Goal: Task Accomplishment & Management: Manage account settings

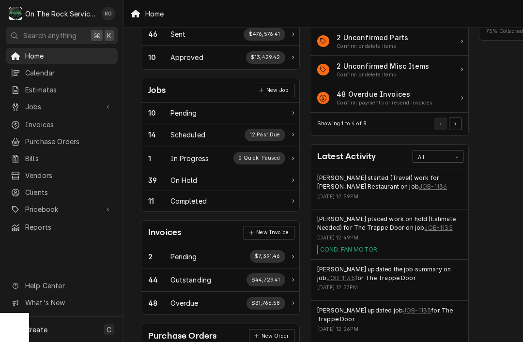
scroll to position [105, 1]
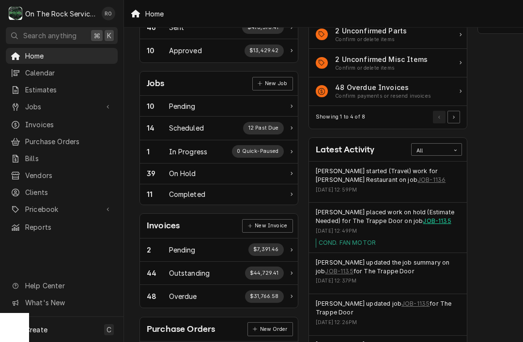
click at [435, 218] on link "JOB-1135" at bounding box center [437, 221] width 28 height 9
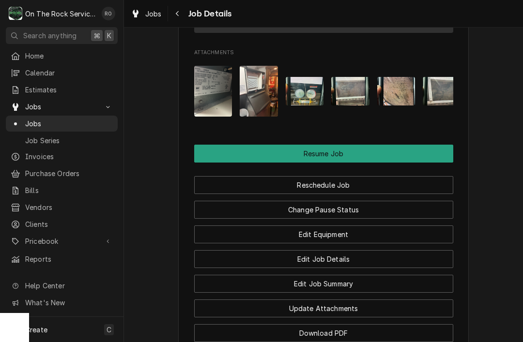
scroll to position [1116, 0]
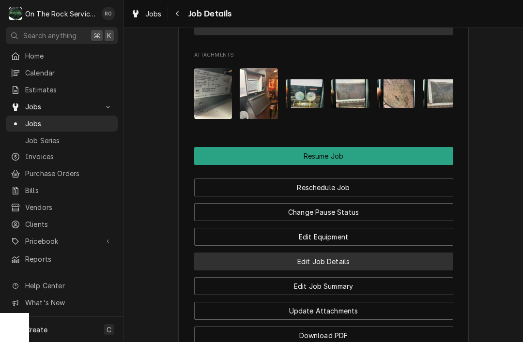
click at [413, 259] on button "Edit Job Details" at bounding box center [323, 262] width 259 height 18
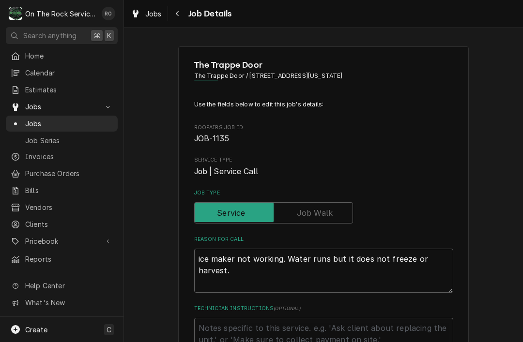
type textarea "x"
click at [334, 210] on input "Job Type" at bounding box center [273, 212] width 150 height 21
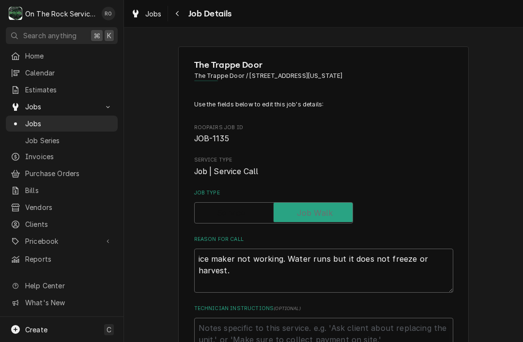
checkbox input "true"
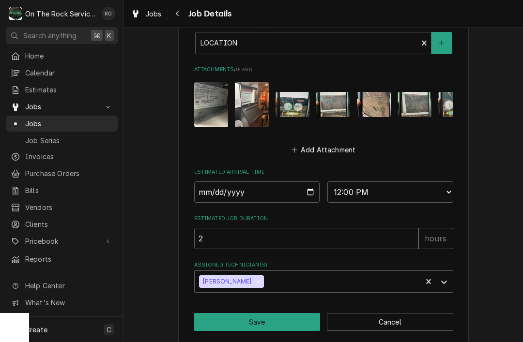
scroll to position [623, 0]
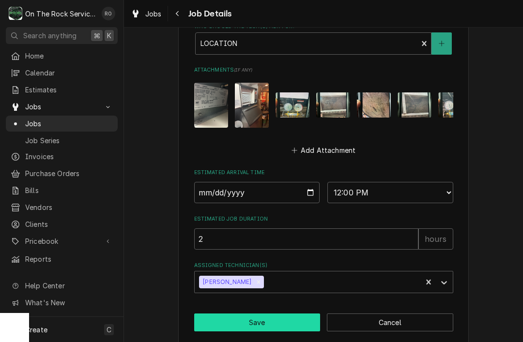
click at [291, 314] on button "Save" at bounding box center [257, 323] width 126 height 18
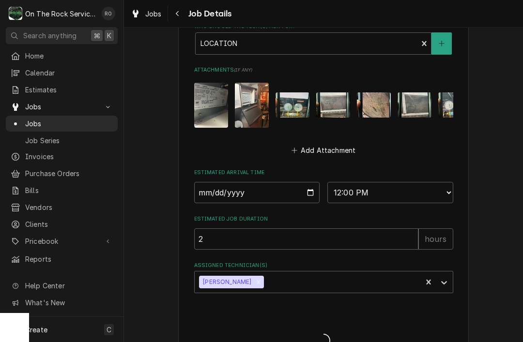
type textarea "x"
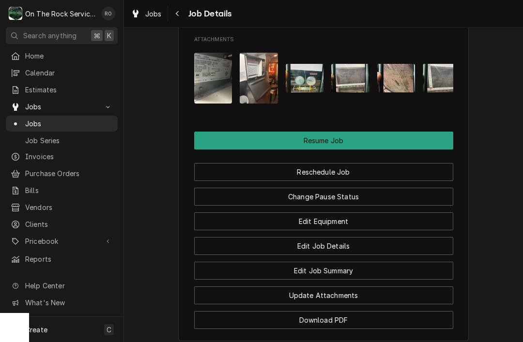
scroll to position [1118, 0]
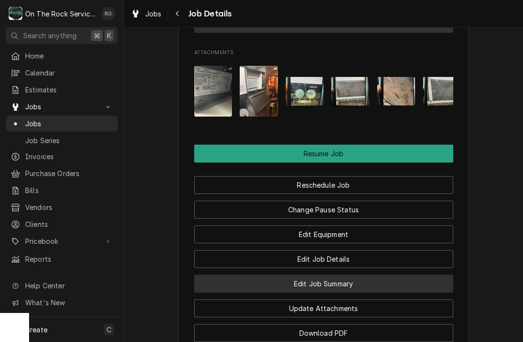
click at [424, 281] on button "Edit Job Summary" at bounding box center [323, 284] width 259 height 18
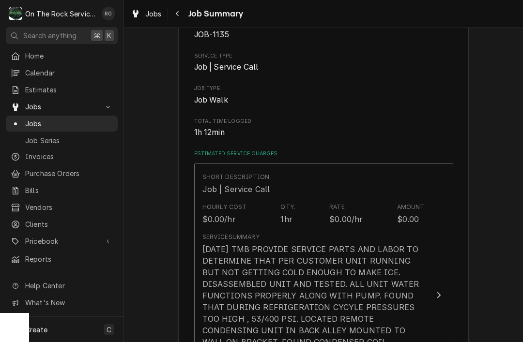
scroll to position [136, 0]
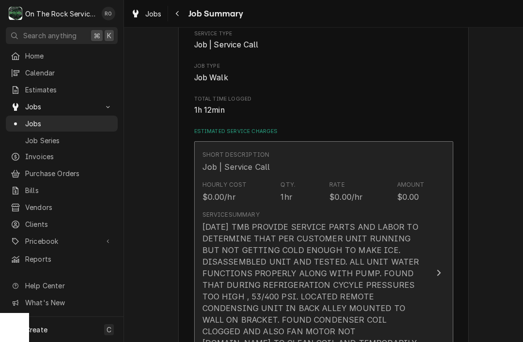
click at [424, 266] on div "10/6/25 TMB PROVIDE SERVICE PARTS AND LABOR TO DETERMINE THAT PER CUSTOMER UNIT…" at bounding box center [313, 308] width 222 height 174
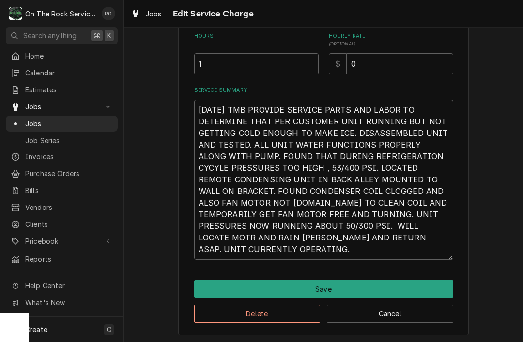
scroll to position [235, 0]
click at [329, 248] on textarea "10/6/25 TMB PROVIDE SERVICE PARTS AND LABOR TO DETERMINE THAT PER CUSTOMER UNIT…" at bounding box center [323, 180] width 259 height 160
click at [320, 243] on textarea "10/6/25 TMB PROVIDE SERVICE PARTS AND LABOR TO DETERMINE THAT PER CUSTOMER UNIT…" at bounding box center [323, 180] width 259 height 160
click at [310, 243] on textarea "10/6/25 TMB PROVIDE SERVICE PARTS AND LABOR TO DETERMINE THAT PER CUSTOMER UNIT…" at bounding box center [323, 180] width 259 height 160
type textarea "x"
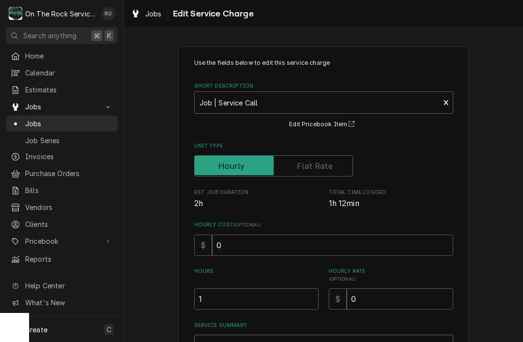
scroll to position [0, 0]
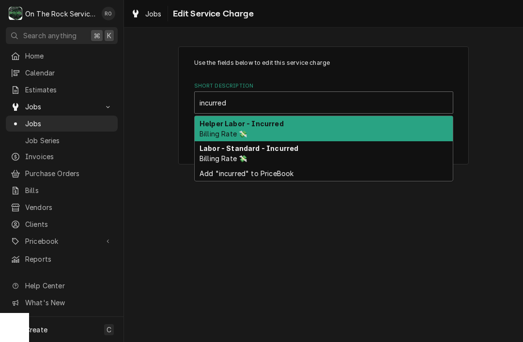
click at [413, 152] on div "Labor - Standard - Incurred Billing Rate 💸" at bounding box center [324, 153] width 258 height 25
type input "incurred"
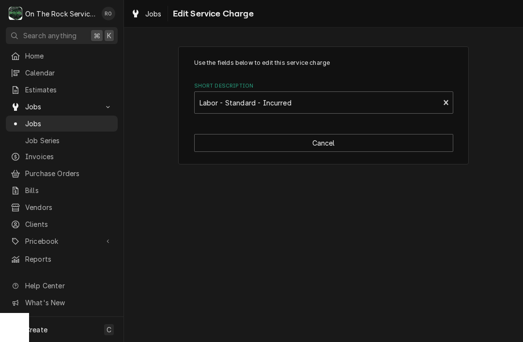
type textarea "x"
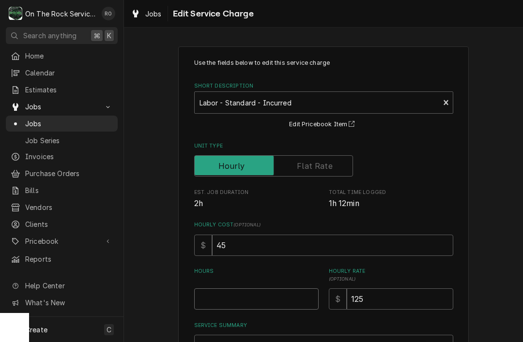
click at [296, 294] on input "Hours" at bounding box center [256, 299] width 124 height 21
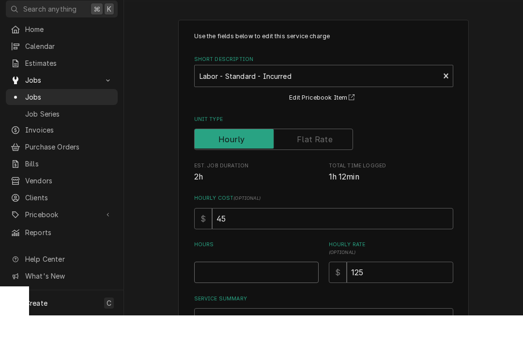
type input "1"
type textarea "x"
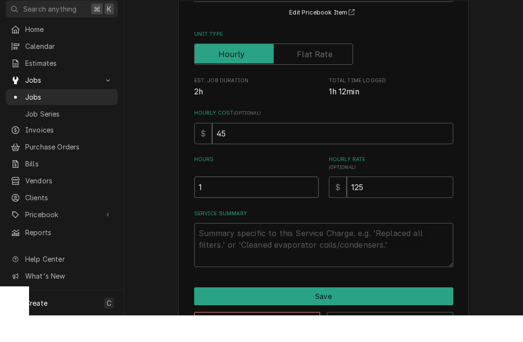
scroll to position [90, 0]
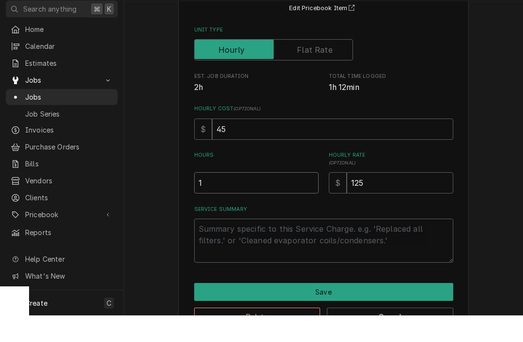
type input "1"
click at [426, 245] on textarea "Service Summary" at bounding box center [323, 267] width 259 height 44
click at [232, 245] on textarea "Service Summary" at bounding box center [323, 267] width 259 height 44
paste textarea "10/6/25 TMB PROVIDE SERVICE PARTS AND LABOR TO DETERMINE THAT PER CUSTOMER UNIT…"
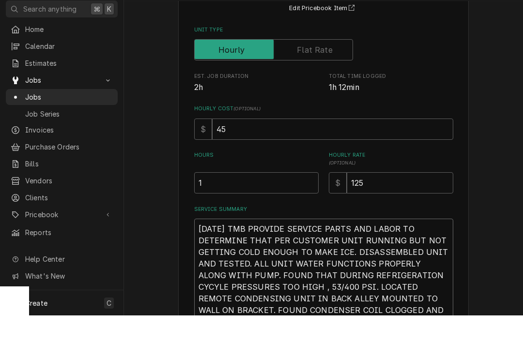
type textarea "x"
type textarea "10/6/25 TMB PROVIDE SERVICE PARTS AND LABOR TO DETERMINE THAT PER CUSTOMER UNIT…"
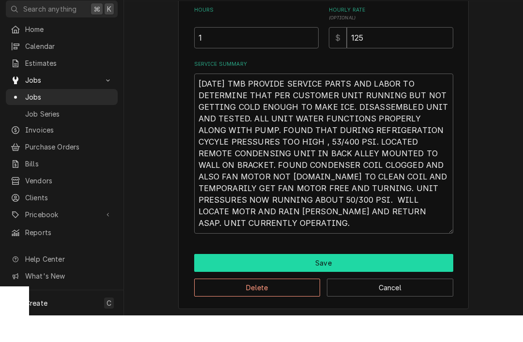
click at [327, 281] on button "Save" at bounding box center [323, 290] width 259 height 18
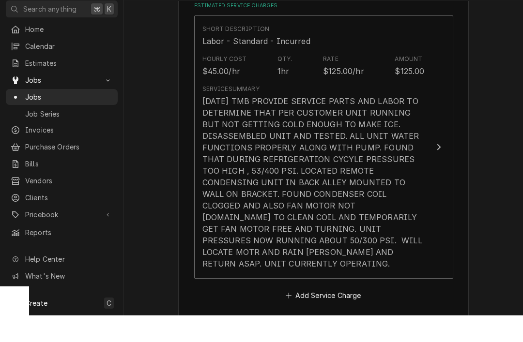
type textarea "x"
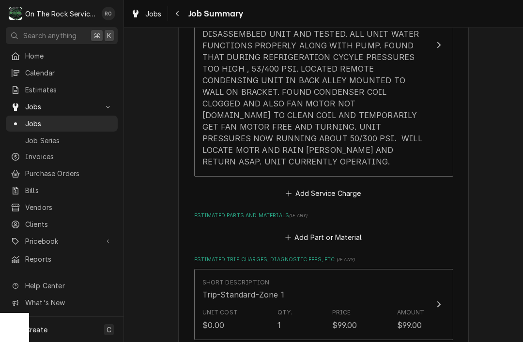
scroll to position [359, 0]
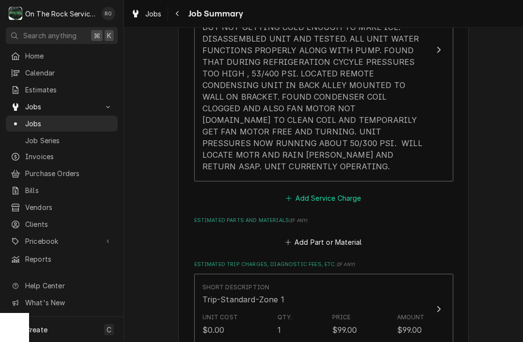
click at [341, 192] on button "Add Service Charge" at bounding box center [323, 199] width 78 height 14
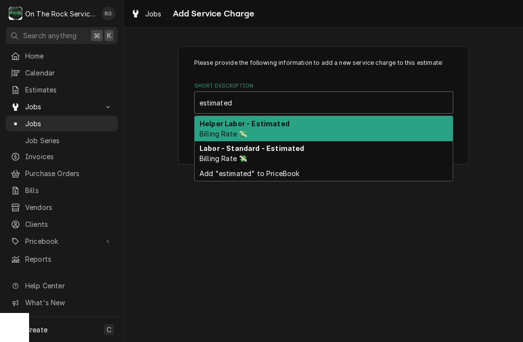
click at [338, 162] on div "Labor - Standard - Estimated Billing Rate 💸" at bounding box center [324, 153] width 258 height 25
type input "estimated"
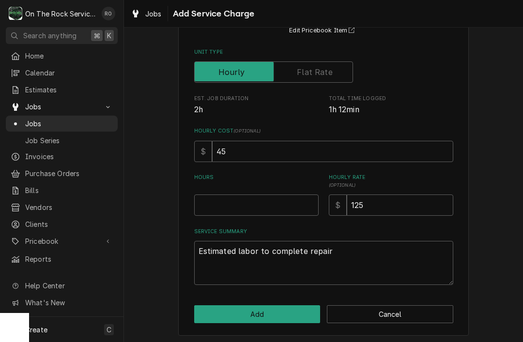
scroll to position [93, 0]
click at [228, 212] on input "Hours" at bounding box center [256, 205] width 124 height 21
click at [198, 200] on input "Hours" at bounding box center [256, 205] width 124 height 21
type textarea "x"
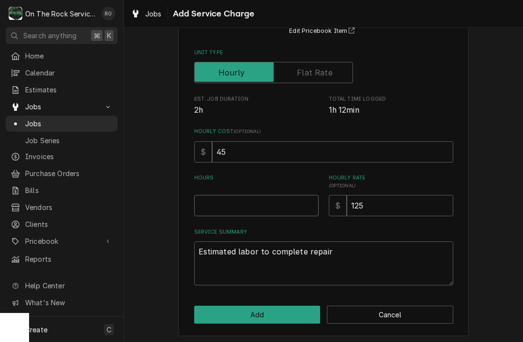
type input "4"
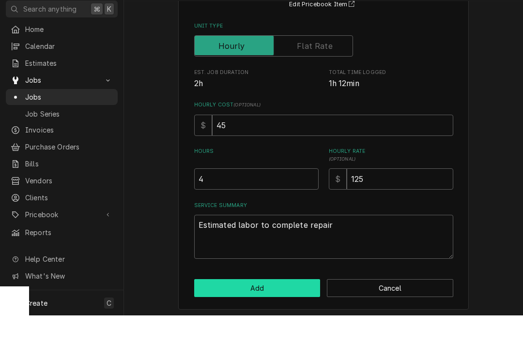
click at [219, 306] on button "Add" at bounding box center [257, 315] width 126 height 18
type textarea "x"
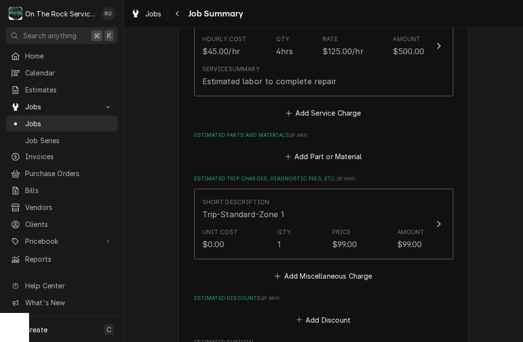
scroll to position [553, 0]
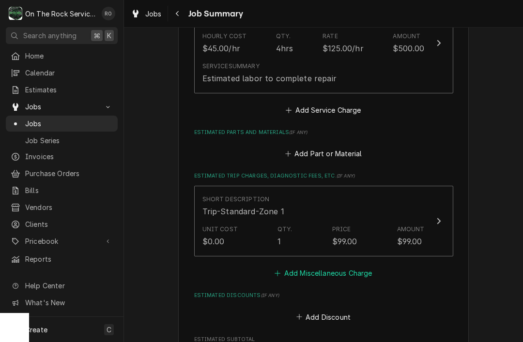
click at [343, 267] on button "Add Miscellaneous Charge" at bounding box center [323, 274] width 101 height 14
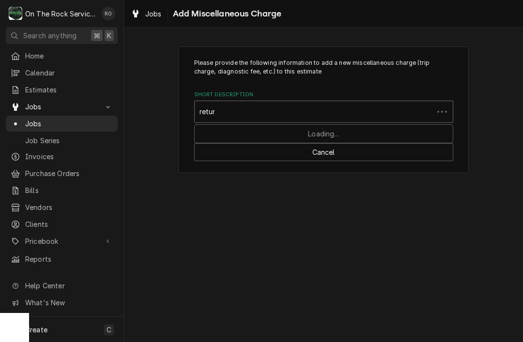
type input "return"
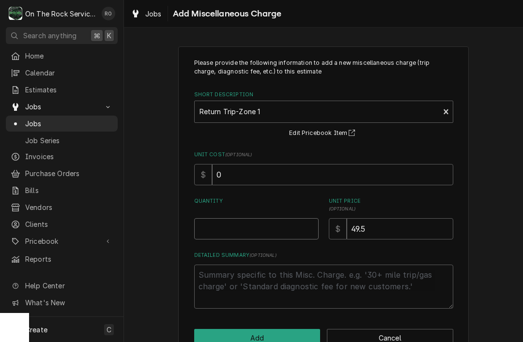
click at [270, 227] on input "Quantity" at bounding box center [256, 228] width 124 height 21
type textarea "x"
type input "1"
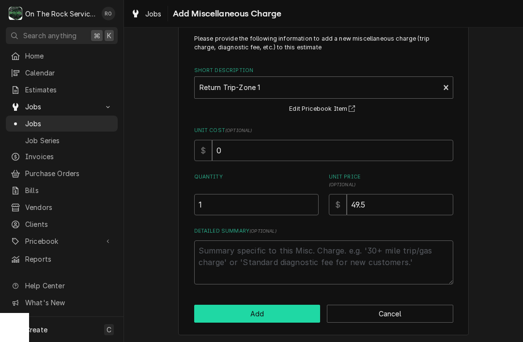
click at [299, 305] on button "Add" at bounding box center [257, 314] width 126 height 18
type textarea "x"
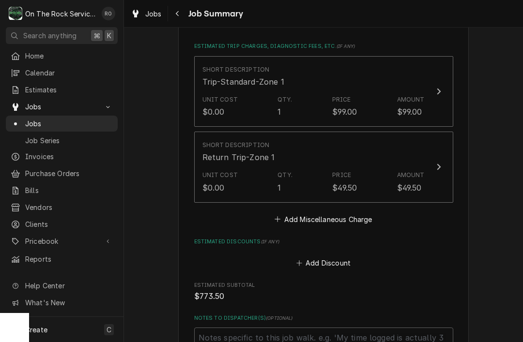
scroll to position [685, 0]
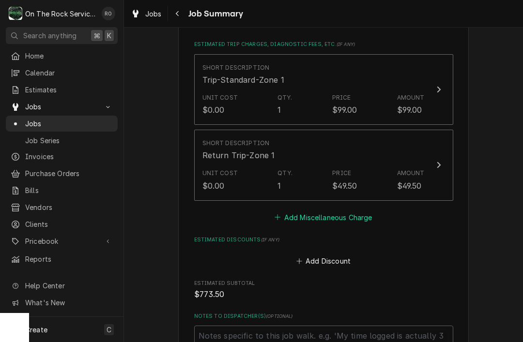
click at [364, 211] on button "Add Miscellaneous Charge" at bounding box center [323, 218] width 101 height 14
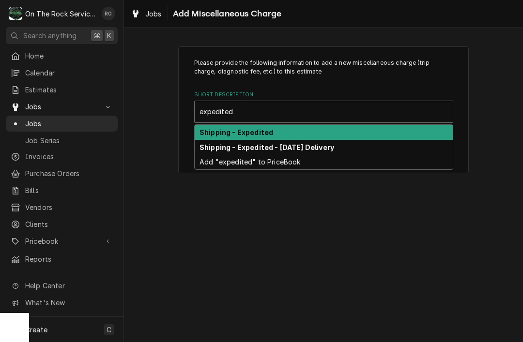
type input "expedited"
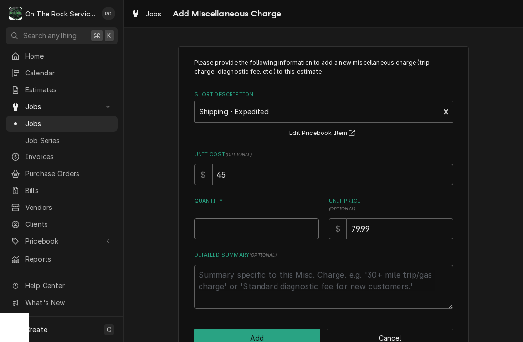
click at [276, 225] on input "Quantity" at bounding box center [256, 228] width 124 height 21
type textarea "x"
type input "1"
click at [429, 226] on input "79.99" at bounding box center [400, 228] width 107 height 21
click at [398, 228] on input "79.99" at bounding box center [400, 228] width 107 height 21
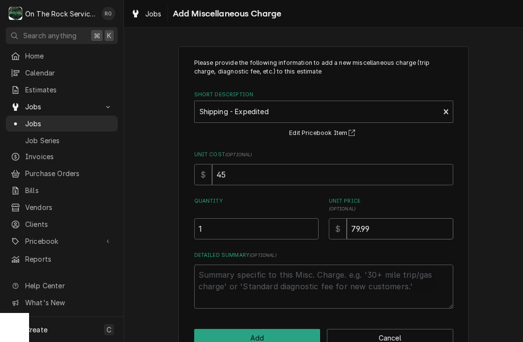
click at [398, 228] on input "79.99" at bounding box center [400, 228] width 107 height 21
type textarea "x"
type input "79"
type textarea "x"
type input "7"
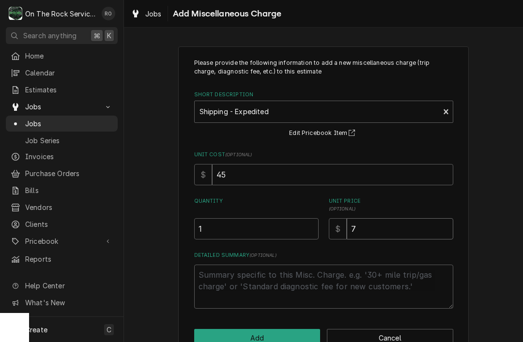
type textarea "x"
type input "12"
type textarea "x"
type input "125"
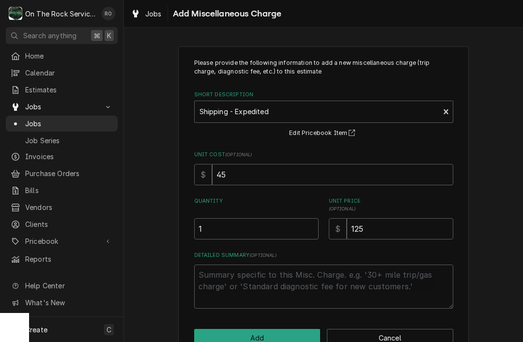
click at [478, 284] on div "Please provide the following information to add a new miscellaneous charge (tri…" at bounding box center [323, 203] width 399 height 330
click at [290, 337] on button "Add" at bounding box center [257, 338] width 126 height 18
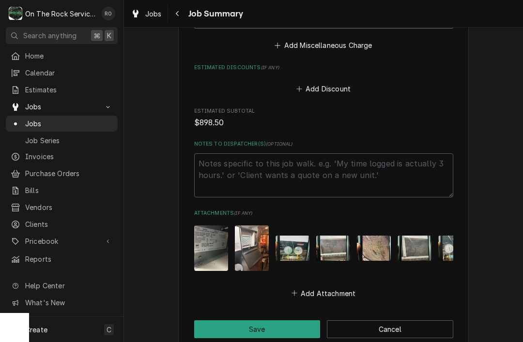
scroll to position [929, 0]
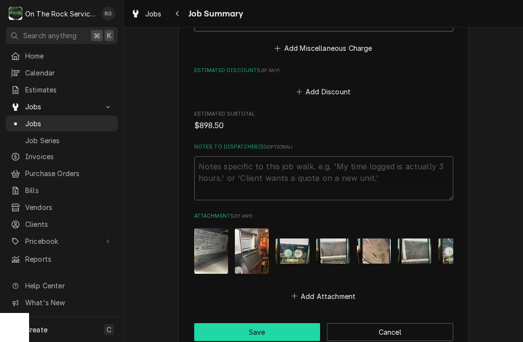
click at [295, 323] on button "Save" at bounding box center [257, 332] width 126 height 18
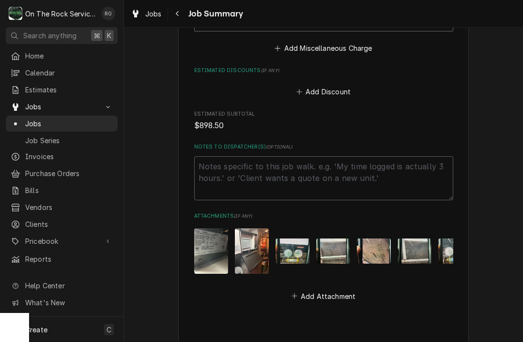
type textarea "x"
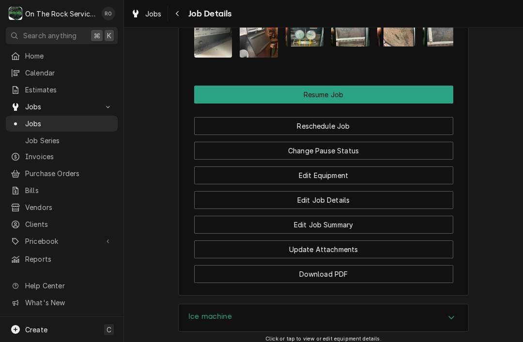
scroll to position [1245, 0]
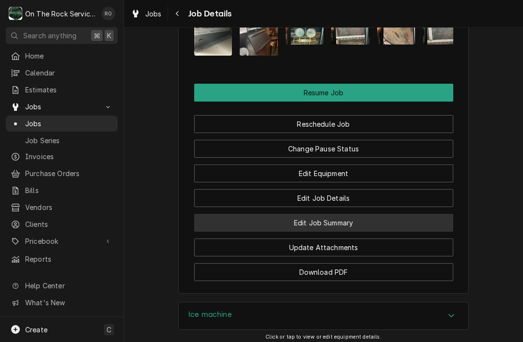
click at [422, 214] on button "Edit Job Summary" at bounding box center [323, 223] width 259 height 18
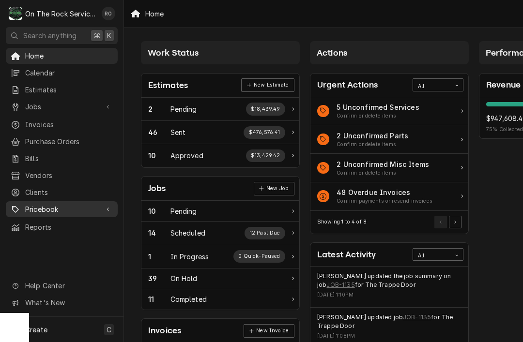
click at [32, 204] on span "Pricebook" at bounding box center [61, 209] width 73 height 10
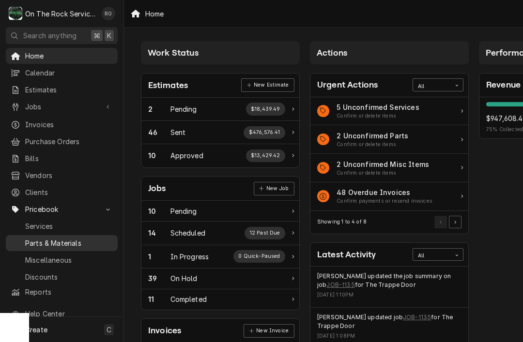
click at [40, 238] on span "Parts & Materials" at bounding box center [69, 243] width 88 height 10
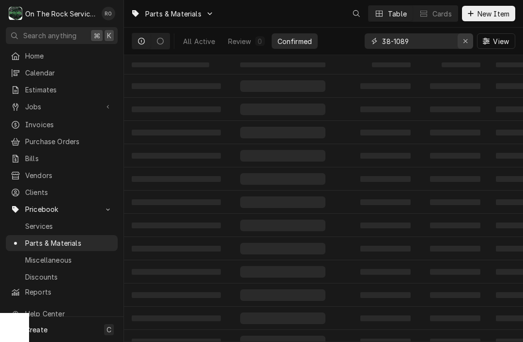
click at [463, 44] on icon "Erase input" at bounding box center [465, 41] width 5 height 7
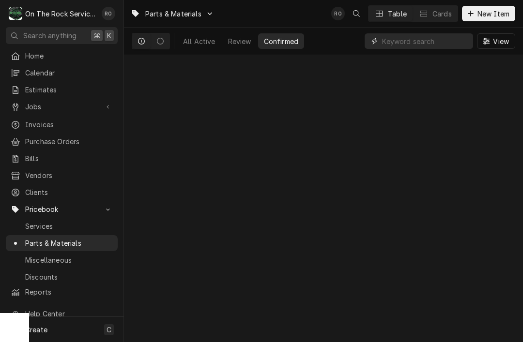
click at [429, 39] on input "Dynamic Content Wrapper" at bounding box center [425, 40] width 86 height 15
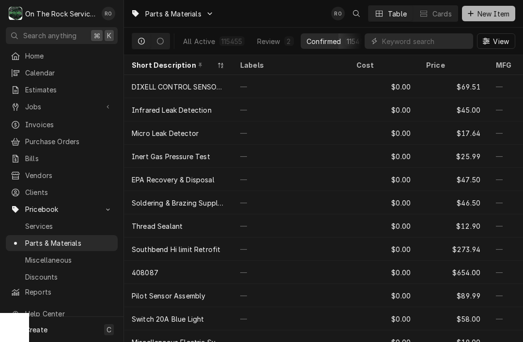
click at [490, 16] on span "New Item" at bounding box center [493, 14] width 36 height 10
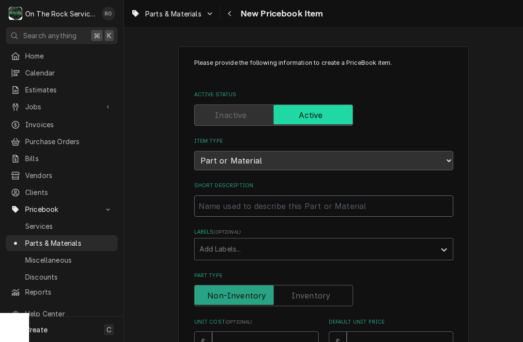
click at [223, 203] on input "Short Description" at bounding box center [323, 206] width 259 height 21
click at [210, 196] on input "Short Description" at bounding box center [323, 206] width 259 height 21
click at [216, 196] on input "Short Description" at bounding box center [323, 206] width 259 height 21
click at [214, 197] on input "Short Description" at bounding box center [323, 206] width 259 height 21
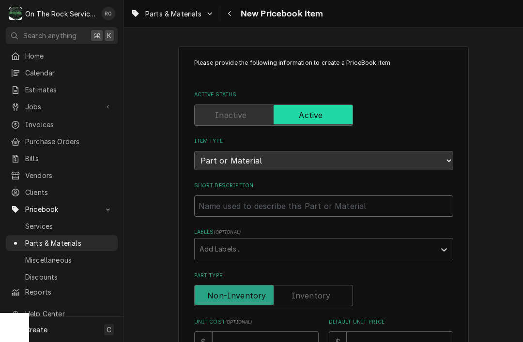
paste input "2415053 - MANITOWOC - RAIN SLINGER 6 DIA."
type input "2415053 - MANITOWOC - RAIN SLINGER 6 DIA."
type textarea "x"
click at [210, 198] on input "2415053 - MANITOWOC - RAIN SLINGER 6 DIA." at bounding box center [323, 206] width 259 height 21
click at [210, 197] on input "2415053 - MANITOWOC - RAIN SLINGER 6 DIA." at bounding box center [323, 206] width 259 height 21
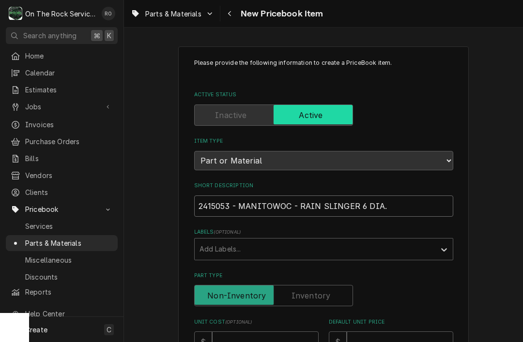
click at [237, 196] on input "2415053 - MANITOWOC - RAIN SLINGER 6 DIA." at bounding box center [323, 206] width 259 height 21
click at [239, 206] on input "2415053 - MANITOWOC - RAIN SLINGER 6 DIA." at bounding box center [323, 206] width 259 height 21
click at [210, 201] on input "2415053 - MANITOWOC - RAIN SLINGER 6 DIA." at bounding box center [323, 206] width 259 height 21
type input "MANITOWOC - RAIN SLINGER 6 DIA."
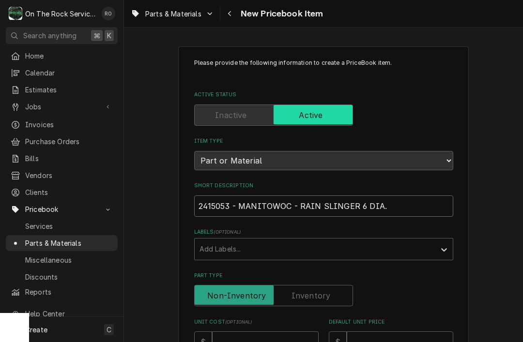
type textarea "x"
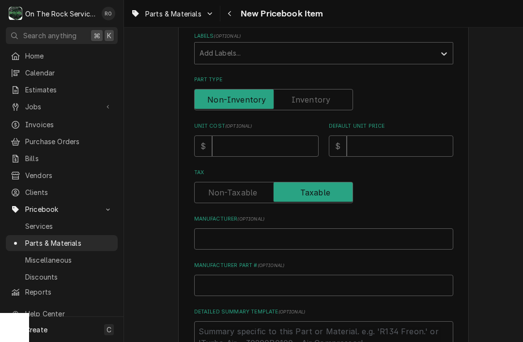
scroll to position [198, 0]
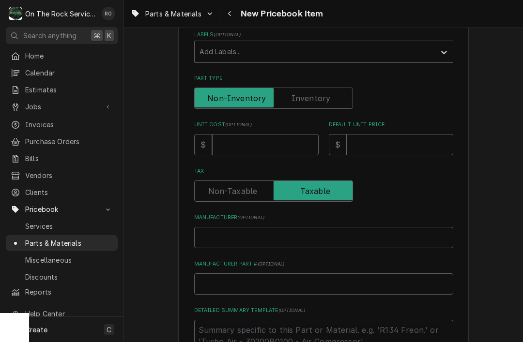
type input "MANITOWOC - RAIN SLINGER 6 DIA."
click at [237, 234] on input "Manufacturer ( optional )" at bounding box center [323, 237] width 259 height 21
click at [223, 274] on input "Manufacturer Part # ( optional )" at bounding box center [323, 284] width 259 height 21
click at [213, 274] on input "Manufacturer Part # ( optional )" at bounding box center [323, 284] width 259 height 21
paste input "2415053 -"
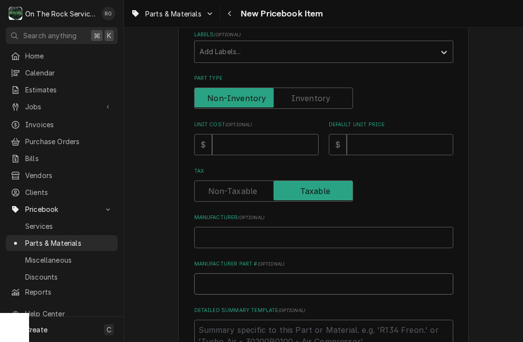
type input "2415053 -"
type textarea "x"
type input "2415053"
type textarea "x"
type input "2415053"
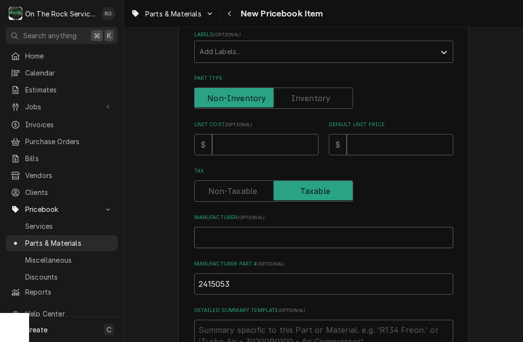
click at [296, 227] on input "Manufacturer ( optional )" at bounding box center [323, 237] width 259 height 21
type input "M"
type textarea "x"
type input "Ma"
type textarea "x"
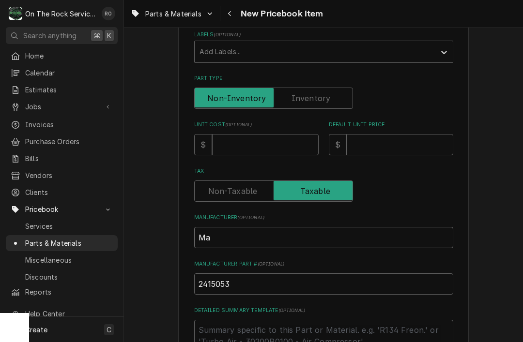
type input "Man"
type textarea "x"
type input "Mani"
type textarea "x"
type input "Manit"
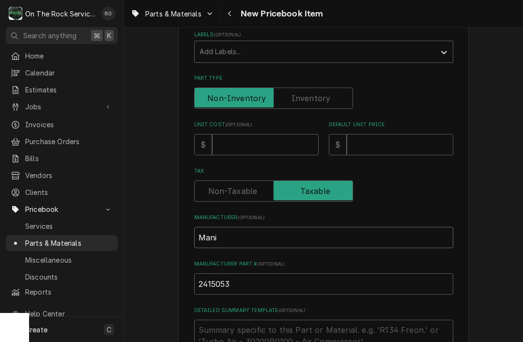
type textarea "x"
type input "[DEMOGRAPHIC_DATA]"
type textarea "x"
type input "Manitow"
type textarea "x"
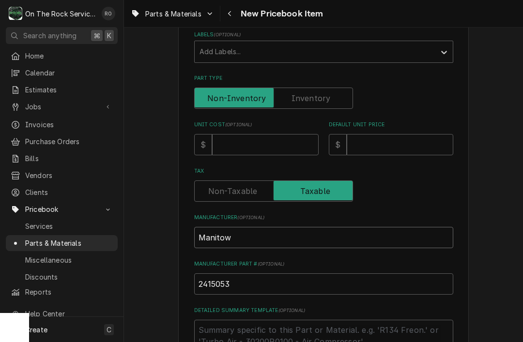
type input "Manitowo"
type textarea "x"
type input "Manitowoc"
type textarea "x"
type input "Manitowoc"
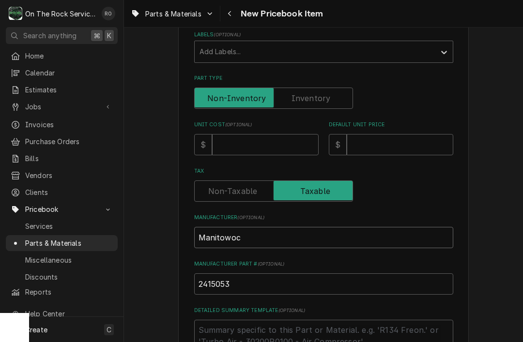
type textarea "x"
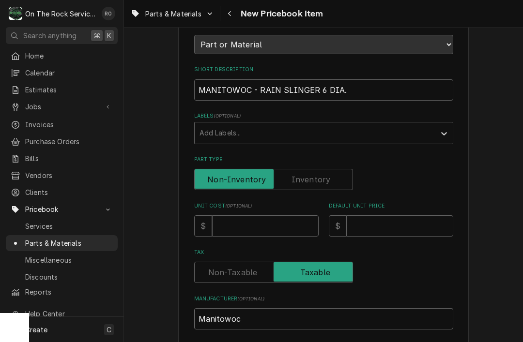
scroll to position [116, 0]
type input "Manitowoc"
click at [297, 219] on input "Unit Cost ( optional )" at bounding box center [265, 225] width 107 height 21
type input "2"
type textarea "x"
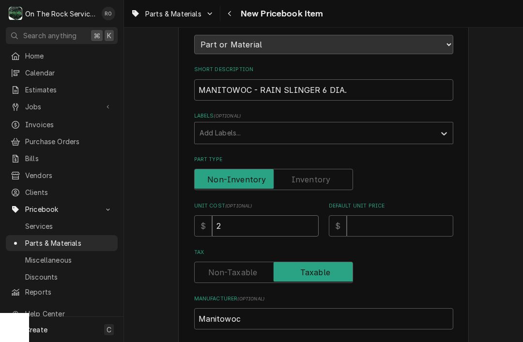
type input "24"
type textarea "x"
type input "24.4"
type textarea "x"
type input "24.40"
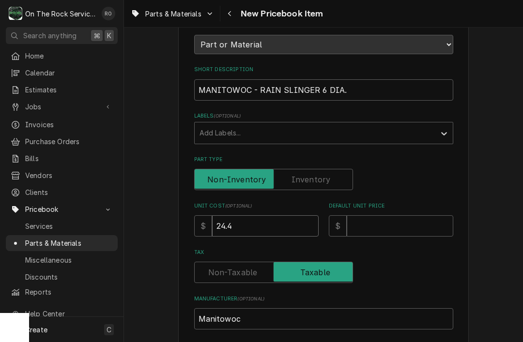
type textarea "x"
type input "24.40"
type input "4"
type textarea "x"
type input "48"
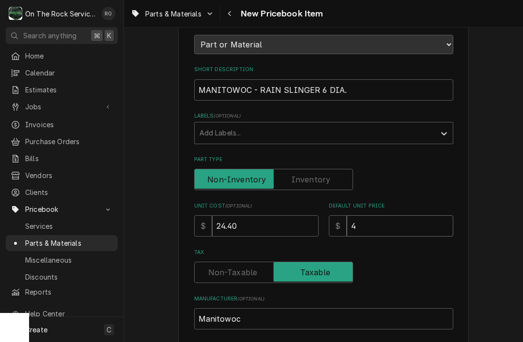
type textarea "x"
type input "48.6"
type textarea "x"
type input "48"
type textarea "x"
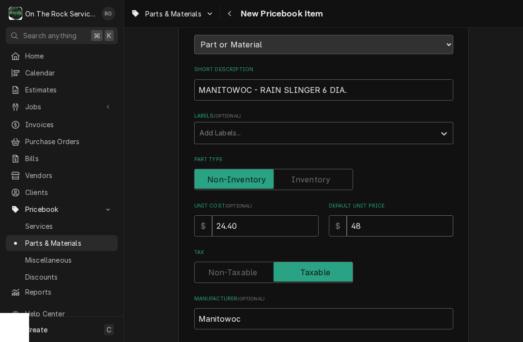
type input "48.8"
type textarea "x"
type input "48.80"
type textarea "x"
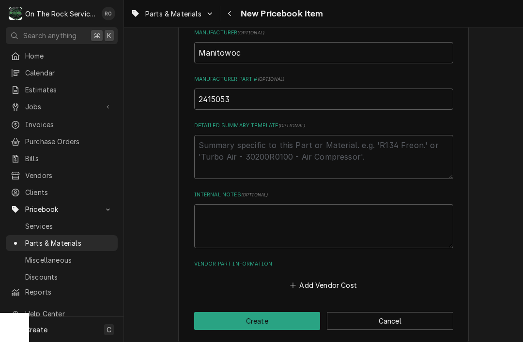
scroll to position [382, 0]
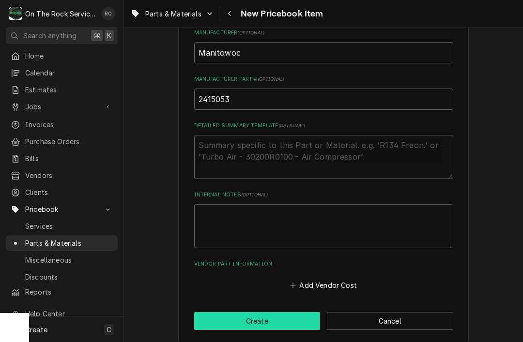
type input "48.80"
click at [292, 312] on button "Create" at bounding box center [257, 321] width 126 height 18
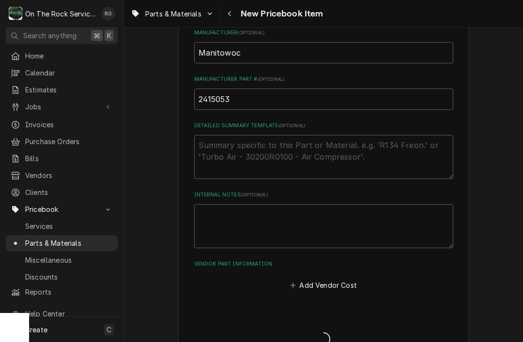
type textarea "x"
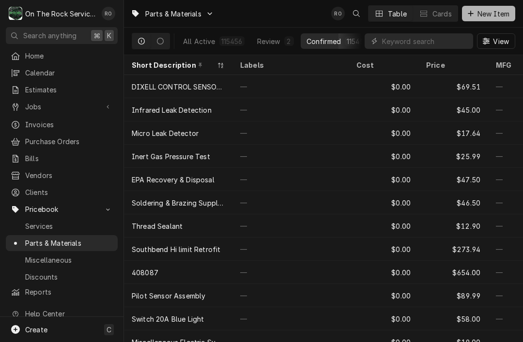
click at [489, 20] on button "New Item" at bounding box center [488, 13] width 53 height 15
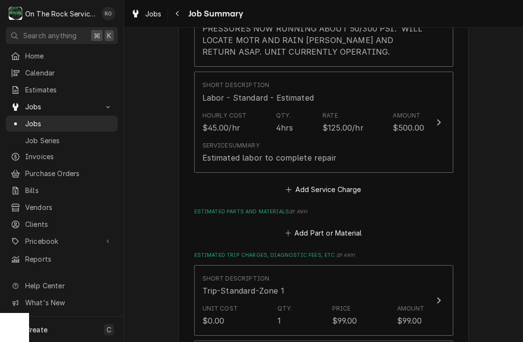
scroll to position [477, 0]
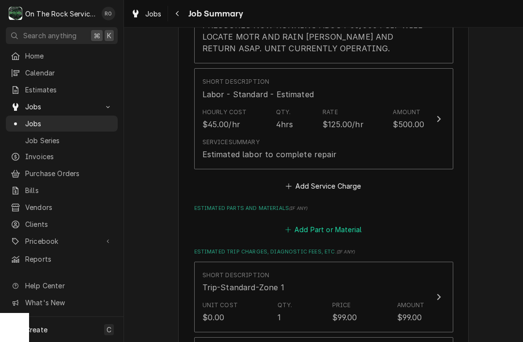
click at [325, 223] on button "Add Part or Material" at bounding box center [323, 230] width 80 height 14
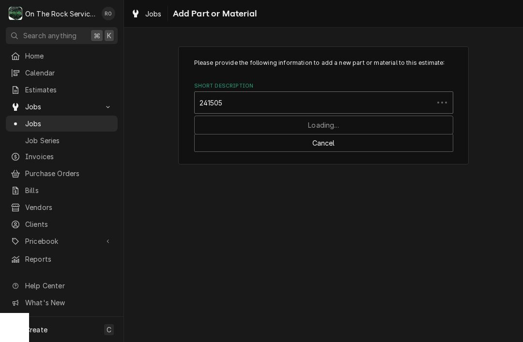
type input "2415053"
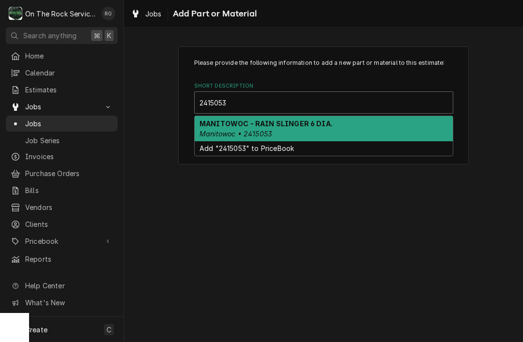
click at [404, 128] on div "MANITOWOC - RAIN SLINGER 6 DIA. Manitowoc • 2415053" at bounding box center [324, 128] width 258 height 25
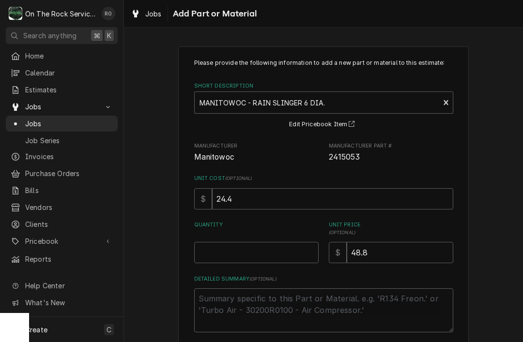
click at [280, 234] on label "Quantity" at bounding box center [256, 228] width 124 height 15
click at [280, 242] on input "Quantity" at bounding box center [256, 252] width 124 height 21
type textarea "x"
type input "1"
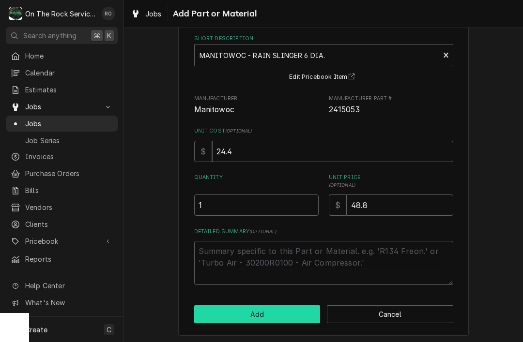
click at [302, 306] on button "Add" at bounding box center [257, 314] width 126 height 18
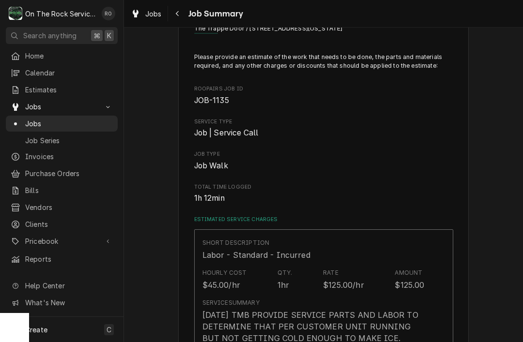
scroll to position [477, 0]
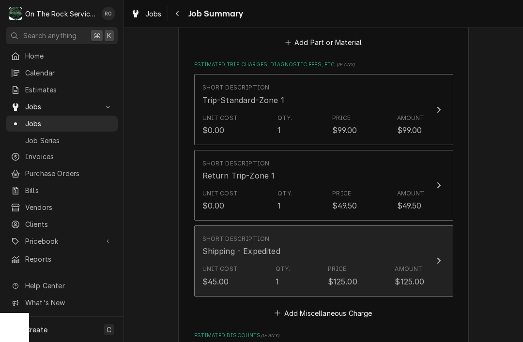
click at [438, 259] on button "Short Description Shipping - Expedited Unit Cost $45.00 Qty. 1 Price $125.00 Am…" at bounding box center [323, 261] width 259 height 71
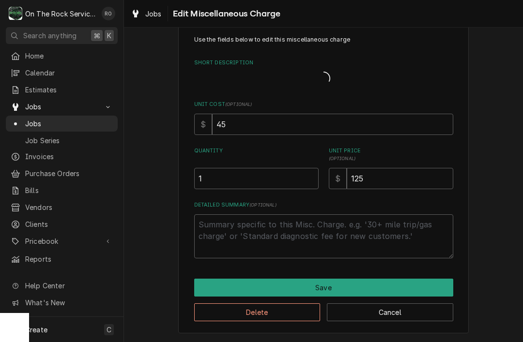
scroll to position [11, 0]
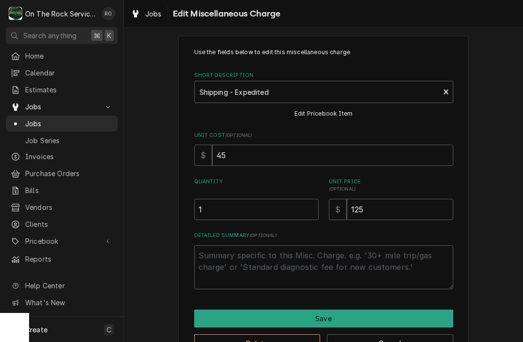
type textarea "x"
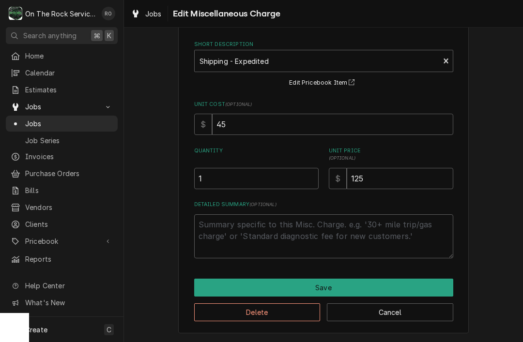
scroll to position [41, 0]
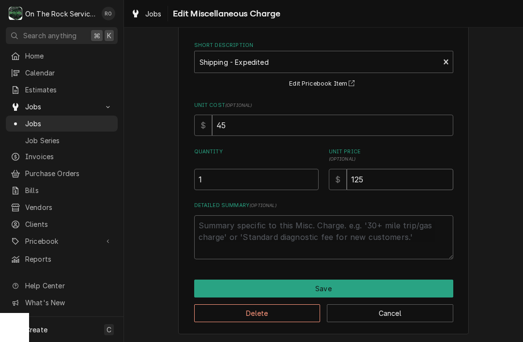
click at [421, 188] on input "125" at bounding box center [400, 179] width 107 height 21
click at [413, 185] on input "125" at bounding box center [400, 179] width 107 height 21
type input "15"
type textarea "x"
type input "175"
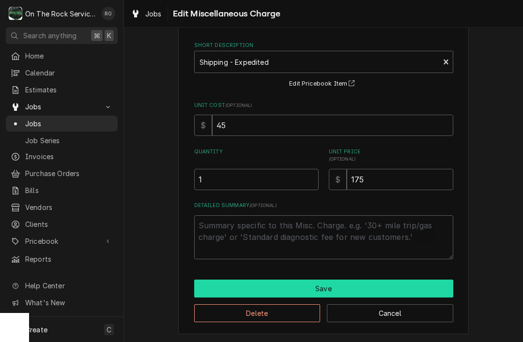
click at [400, 285] on button "Save" at bounding box center [323, 289] width 259 height 18
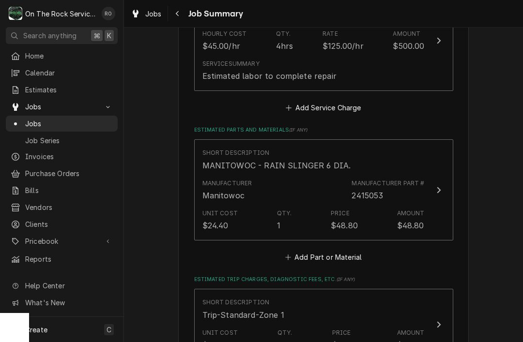
scroll to position [555, 0]
click at [348, 251] on button "Add Part or Material" at bounding box center [323, 258] width 80 height 14
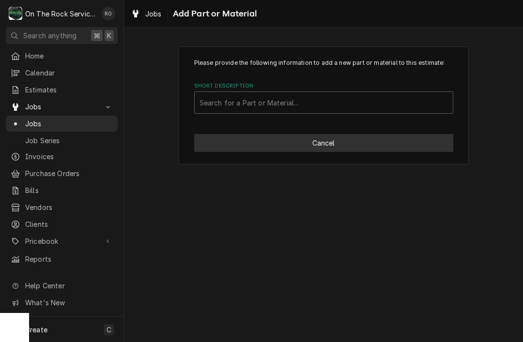
click at [399, 139] on button "Cancel" at bounding box center [323, 143] width 259 height 18
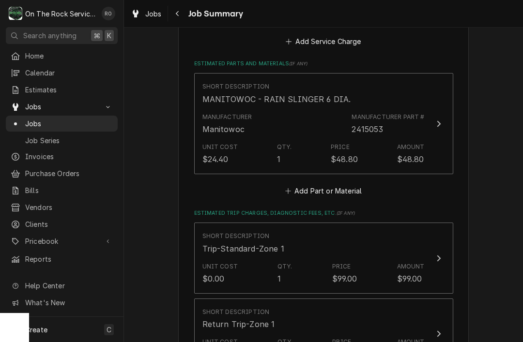
scroll to position [620, 0]
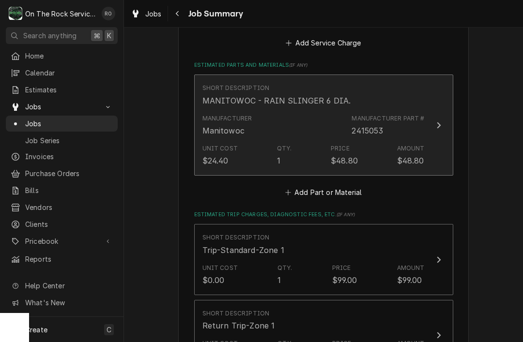
click at [340, 160] on button "Short Description MANITOWOC - RAIN SLINGER 6 DIA. Manufacturer Manitowoc Manufa…" at bounding box center [323, 125] width 259 height 101
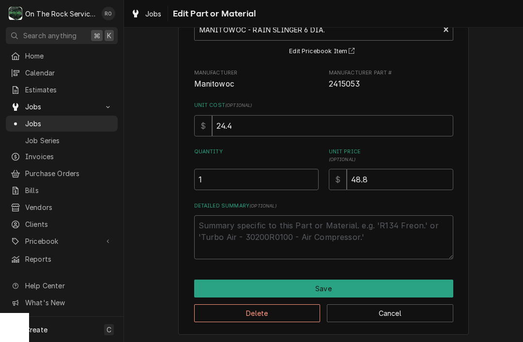
scroll to position [73, 0]
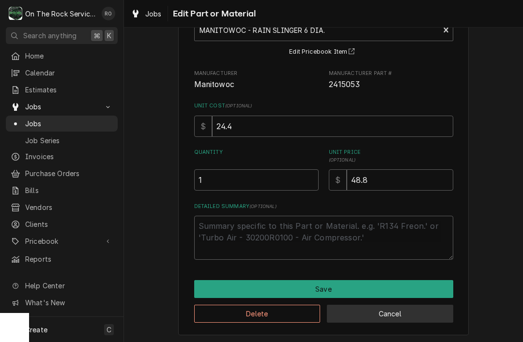
click at [416, 318] on button "Cancel" at bounding box center [390, 314] width 126 height 18
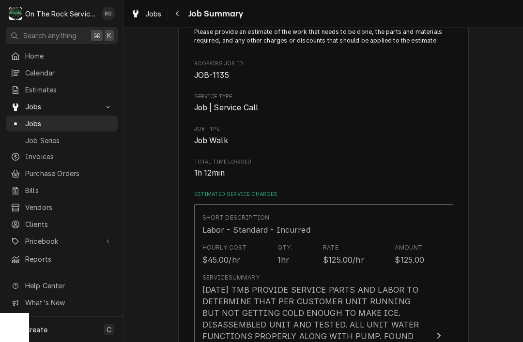
scroll to position [620, 0]
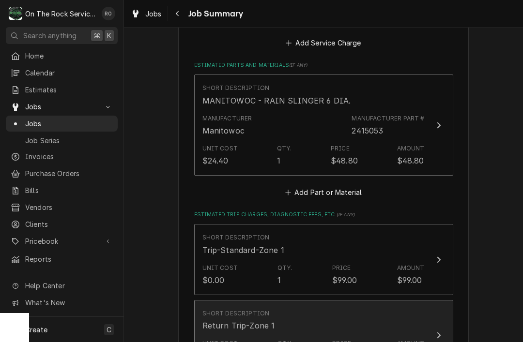
click at [421, 311] on div "Short Description Return Trip-Zone 1" at bounding box center [313, 320] width 222 height 30
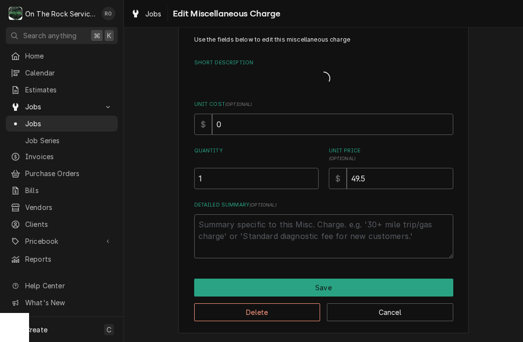
type textarea "x"
click at [347, 171] on div "Use the fields below to edit this miscellaneous charge Short Description Unit C…" at bounding box center [323, 185] width 399 height 315
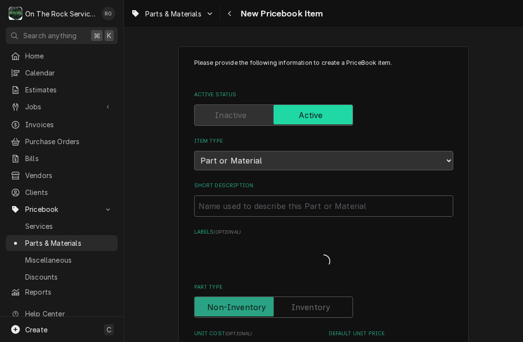
type textarea "x"
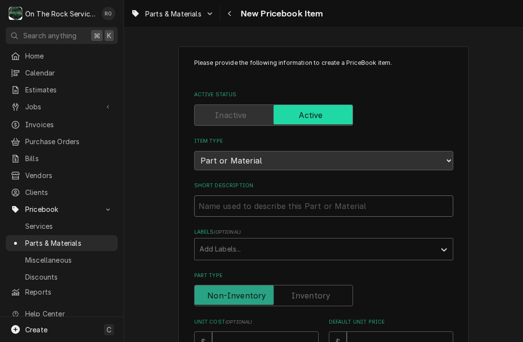
click at [339, 202] on input "Short Description" at bounding box center [323, 206] width 259 height 21
click at [339, 196] on input "Short Description" at bounding box center [323, 206] width 259 height 21
paste input "7629423 - MANITOWOC - FAN MOTOR, MAGNETEK 115V"
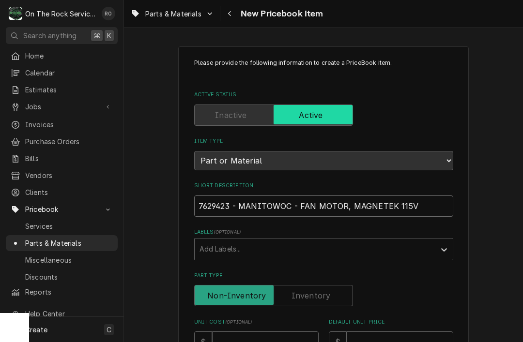
type input "7629423 - MANITOWOC - FAN MOTOR, MAGNETEK 115V"
type textarea "x"
click at [213, 198] on input "7629423 - MANITOWOC - FAN MOTOR, MAGNETEK 115V" at bounding box center [323, 206] width 259 height 21
click at [216, 204] on input "7629423 - MANITOWOC - FAN MOTOR, MAGNETEK 115V" at bounding box center [323, 206] width 259 height 21
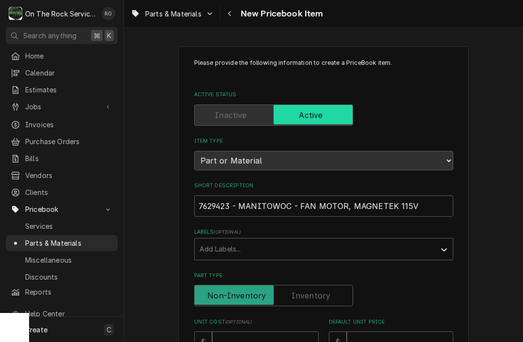
click at [206, 201] on input "7629423 - MANITOWOC - FAN MOTOR, MAGNETEK 115V" at bounding box center [323, 206] width 259 height 21
type input "MANITOWOC - FAN MOTOR, MAGNETEK 115V"
type textarea "x"
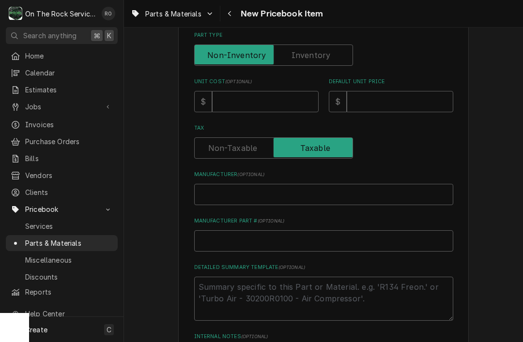
scroll to position [248, 0]
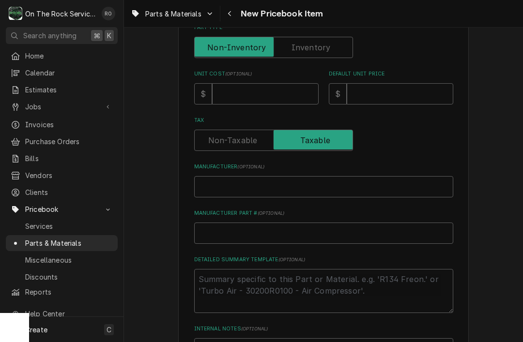
type input "MANITOWOC - FAN MOTOR, MAGNETEK 115V"
click at [230, 228] on input "Manufacturer Part # ( optional )" at bounding box center [323, 233] width 259 height 21
paste input "7629423 -"
type input "7629423 -"
type textarea "x"
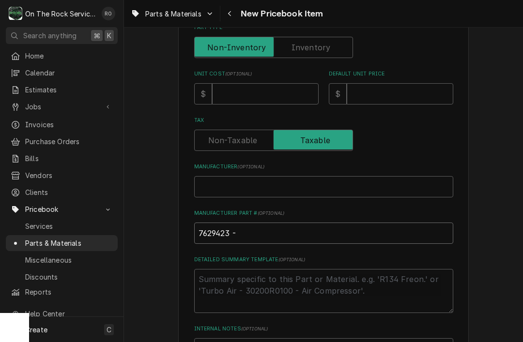
type input "7629423"
type textarea "x"
type input "7629423"
click at [298, 188] on input "Manufacturer ( optional )" at bounding box center [323, 186] width 259 height 21
type input "N"
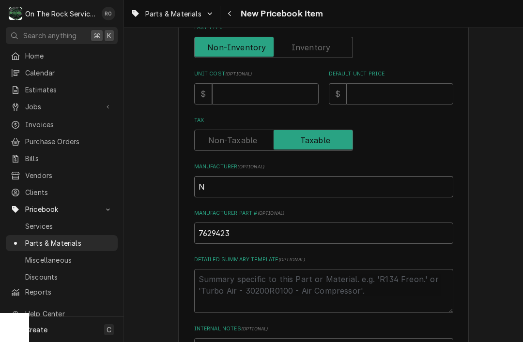
type textarea "x"
type input "M"
type textarea "x"
type input "Ma"
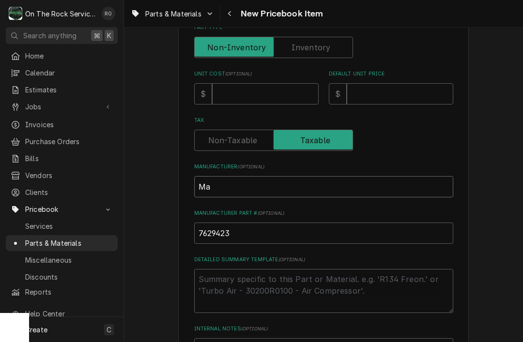
type textarea "x"
type input "Man"
type textarea "x"
type input "Mani"
type textarea "x"
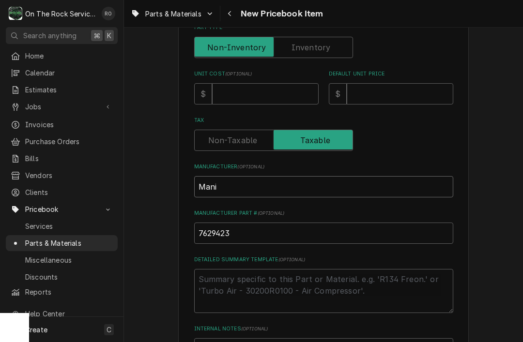
type input "Manit"
type textarea "x"
type input "[DEMOGRAPHIC_DATA]"
type textarea "x"
type input "Manitow"
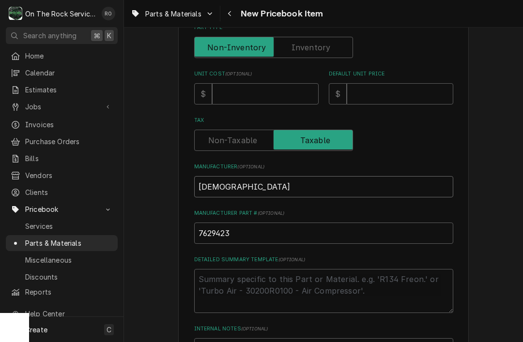
type textarea "x"
type input "Manitowo"
type textarea "x"
type input "Manitowoc"
type textarea "x"
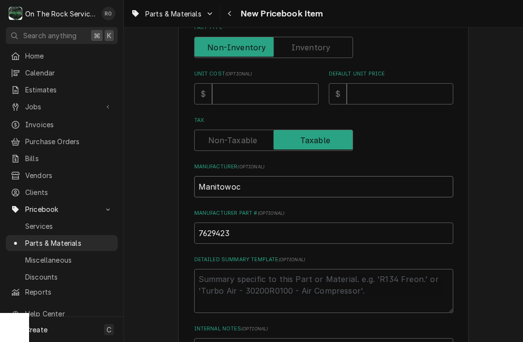
type input "Manitowoc"
type textarea "x"
type input "Manitowoc"
click at [292, 92] on input "Unit Cost ( optional )" at bounding box center [265, 93] width 107 height 21
type input "6"
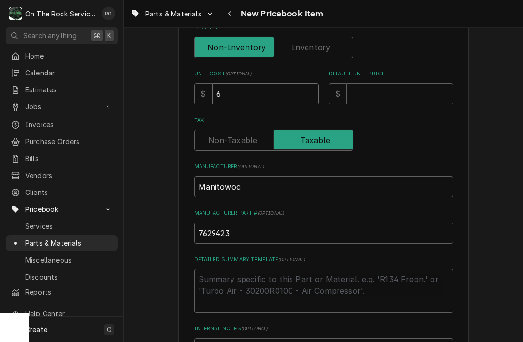
type textarea "x"
type input "64"
type textarea "x"
type input "640"
type textarea "x"
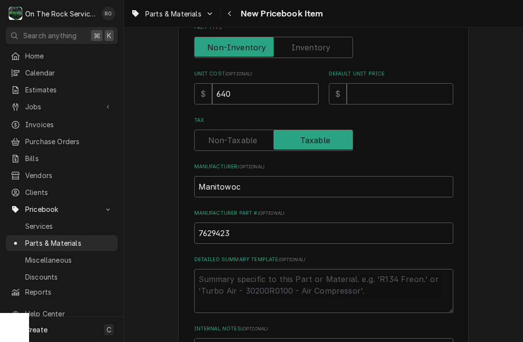
type input "640.9"
type textarea "x"
type input "640.91"
type textarea "x"
type input "640.91"
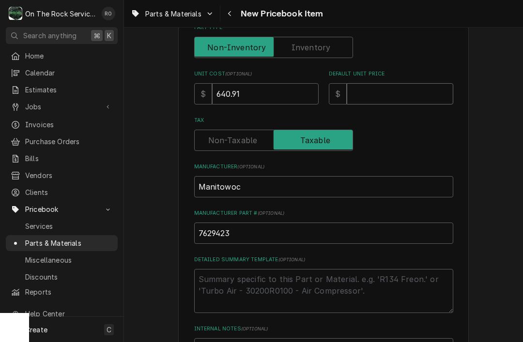
type input "9"
type textarea "x"
type input "94"
type textarea "x"
type input "940"
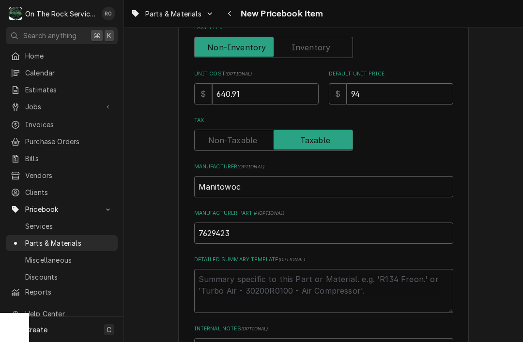
type textarea "x"
type input "940.0"
type textarea "x"
type input "940.00"
type textarea "x"
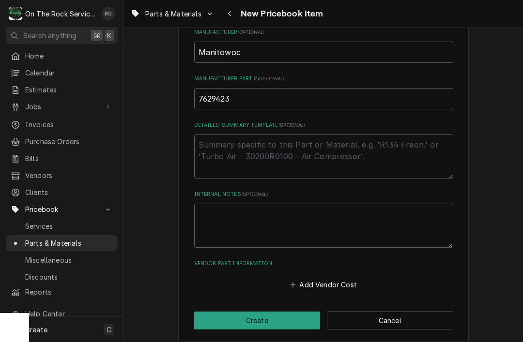
scroll to position [382, 0]
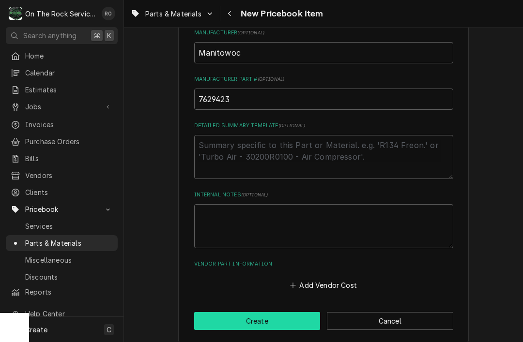
type input "940.00"
click at [293, 312] on button "Create" at bounding box center [257, 321] width 126 height 18
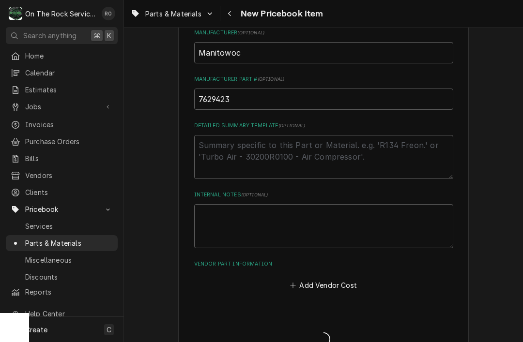
type textarea "x"
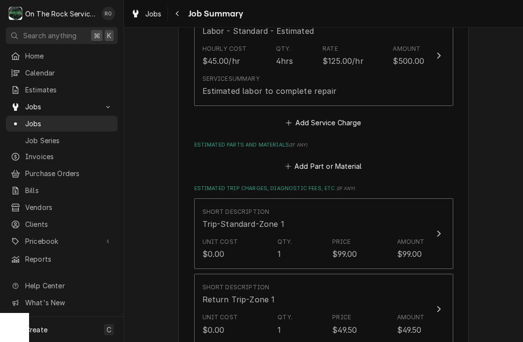
scroll to position [544, 0]
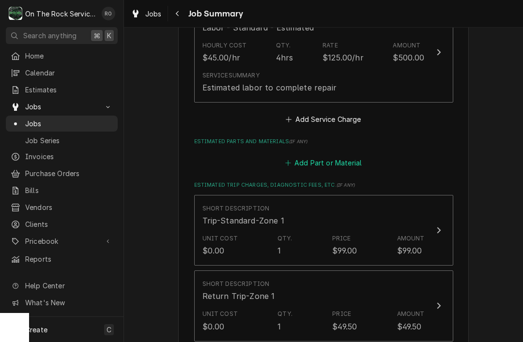
click at [336, 156] on button "Add Part or Material" at bounding box center [323, 163] width 80 height 14
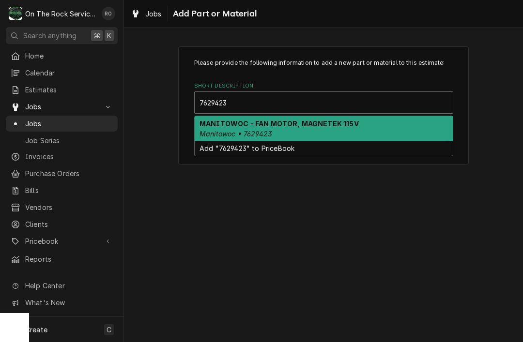
click at [219, 133] on em "Manitowoc • 7629423" at bounding box center [235, 134] width 73 height 8
type input "7629423"
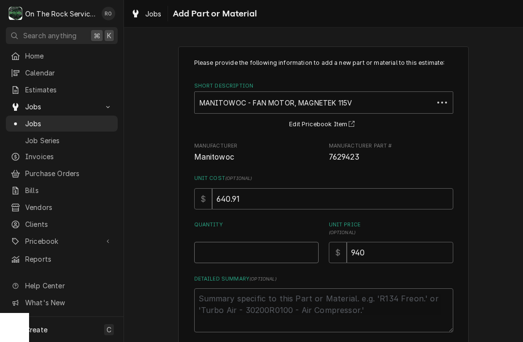
click at [209, 255] on input "Quantity" at bounding box center [256, 252] width 124 height 21
type textarea "x"
type input "1"
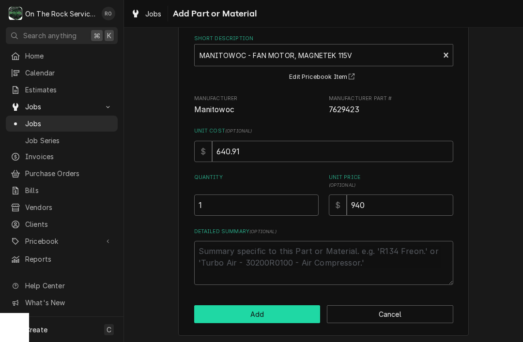
click at [309, 305] on button "Add" at bounding box center [257, 314] width 126 height 18
type textarea "x"
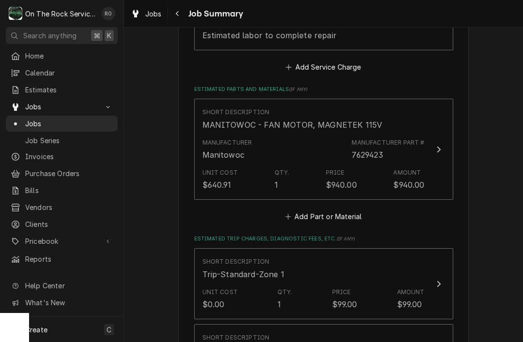
scroll to position [597, 0]
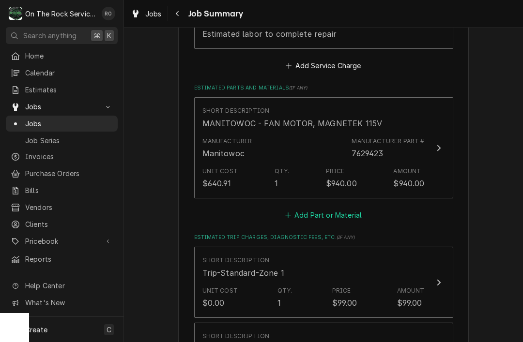
click at [343, 208] on button "Add Part or Material" at bounding box center [323, 215] width 80 height 14
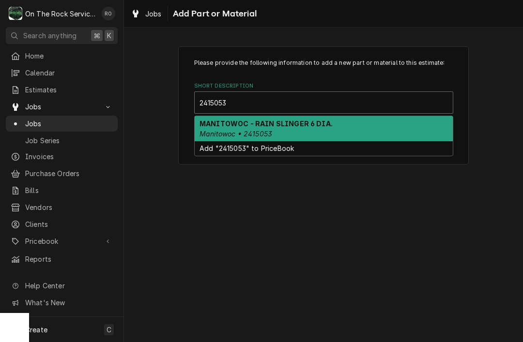
click at [217, 127] on strong "MANITOWOC - RAIN SLINGER 6 DIA." at bounding box center [265, 124] width 133 height 8
type input "2415053"
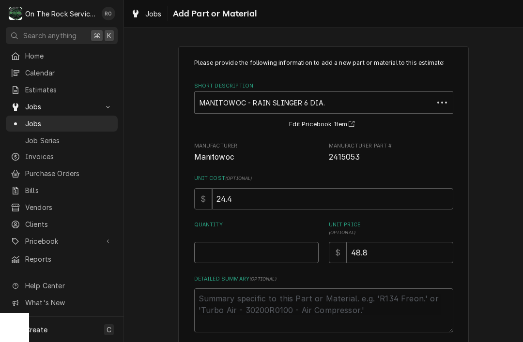
click at [212, 249] on input "Quantity" at bounding box center [256, 252] width 124 height 21
type textarea "x"
type input "1"
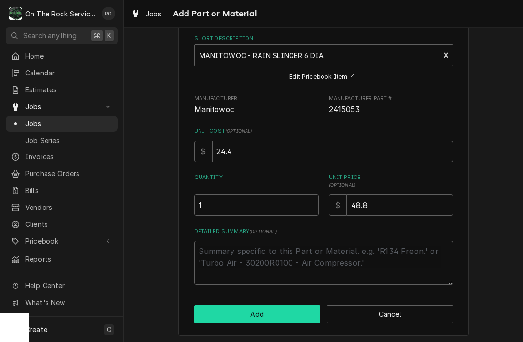
click at [306, 309] on button "Add" at bounding box center [257, 314] width 126 height 18
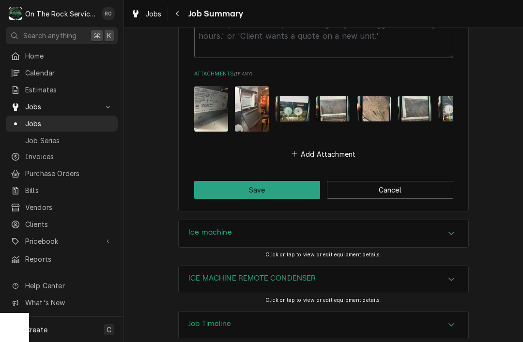
scroll to position [1282, 0]
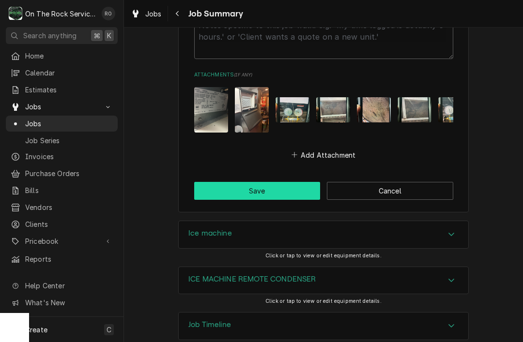
click at [268, 182] on button "Save" at bounding box center [257, 191] width 126 height 18
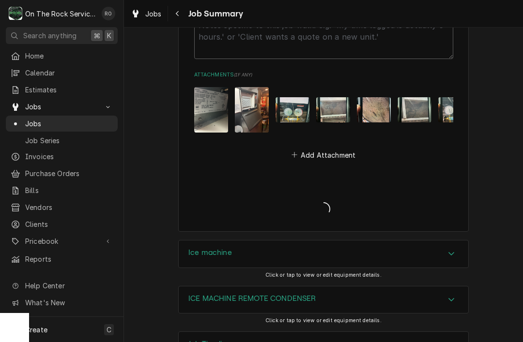
type textarea "x"
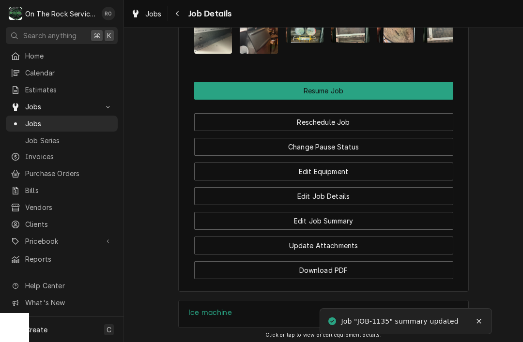
scroll to position [1247, 0]
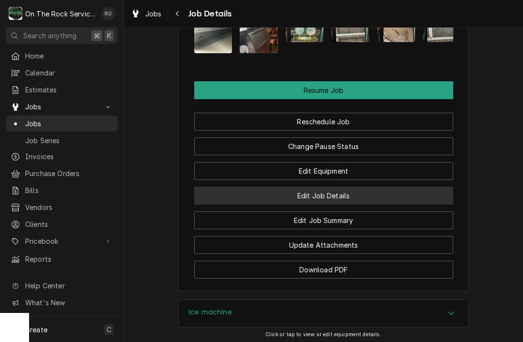
click at [413, 188] on button "Edit Job Details" at bounding box center [323, 196] width 259 height 18
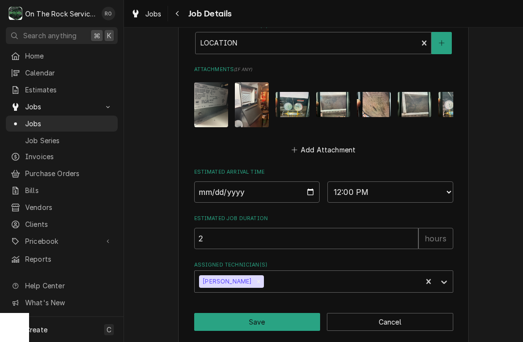
scroll to position [623, 0]
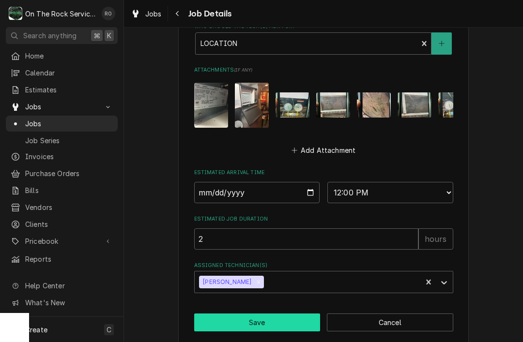
click at [294, 314] on button "Save" at bounding box center [257, 323] width 126 height 18
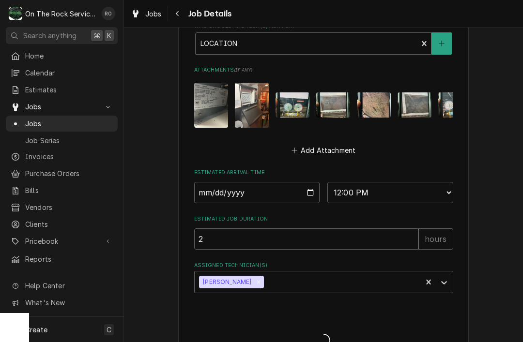
type textarea "x"
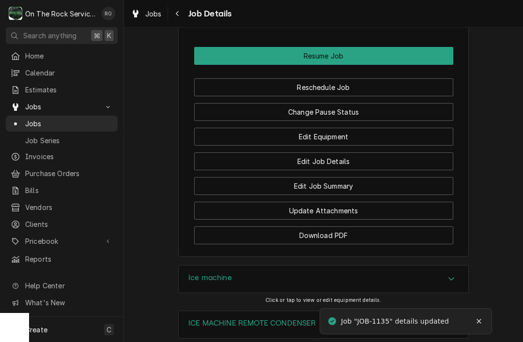
scroll to position [1253, 0]
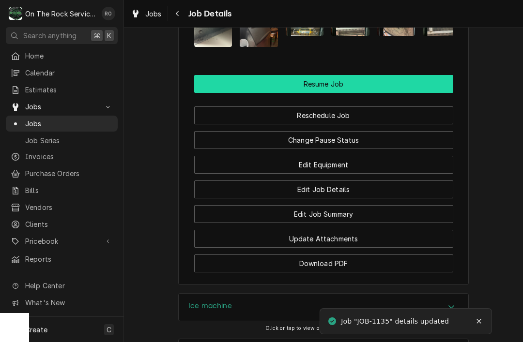
click at [434, 76] on button "Resume Job" at bounding box center [323, 84] width 259 height 18
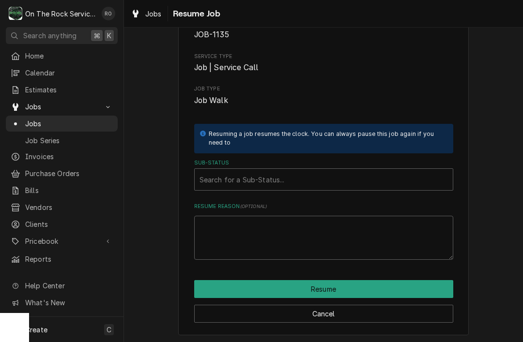
scroll to position [62, 0]
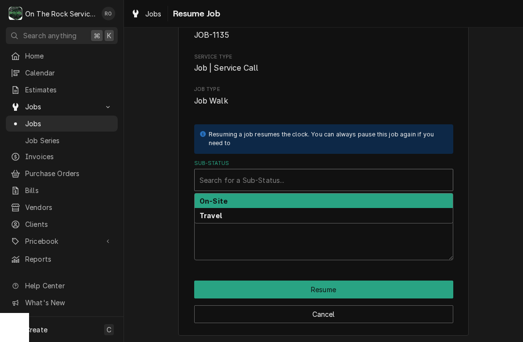
click at [417, 198] on div "On-Site" at bounding box center [324, 201] width 258 height 15
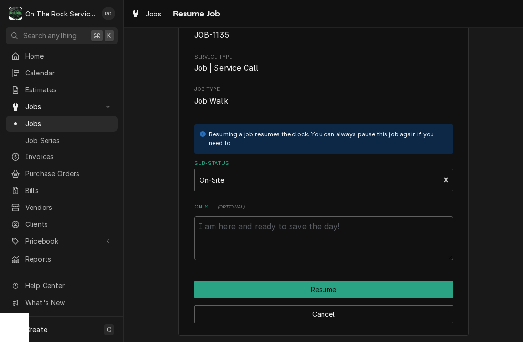
scroll to position [50, 0]
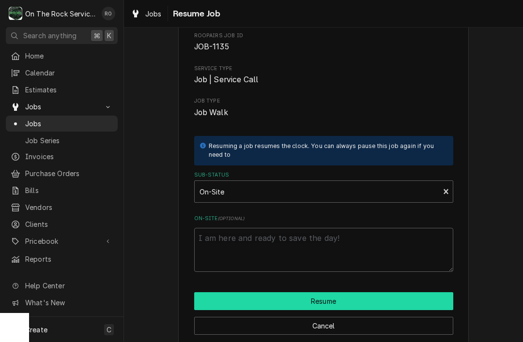
click at [424, 300] on button "Resume" at bounding box center [323, 301] width 259 height 18
type textarea "x"
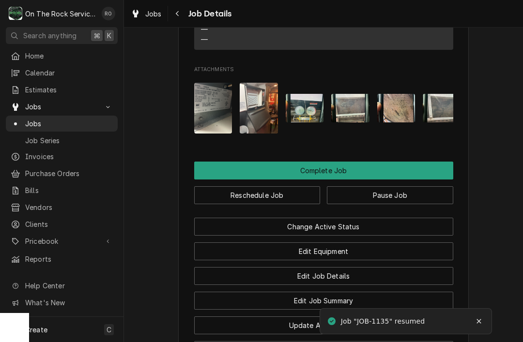
scroll to position [1125, 0]
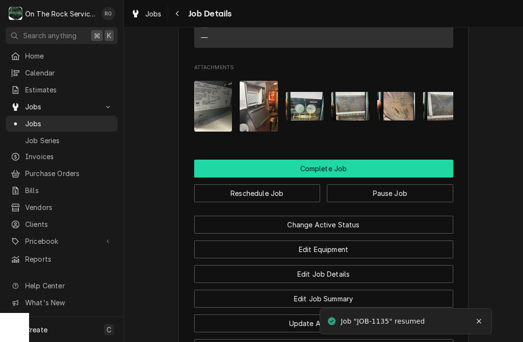
click at [433, 167] on button "Complete Job" at bounding box center [323, 169] width 259 height 18
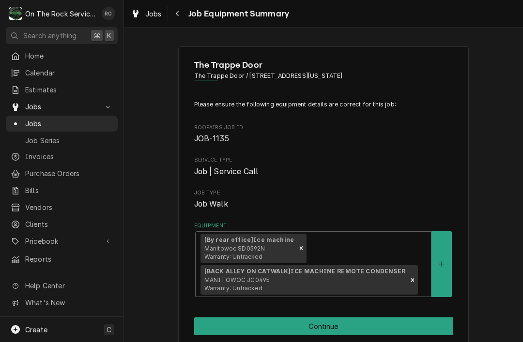
scroll to position [193, 0]
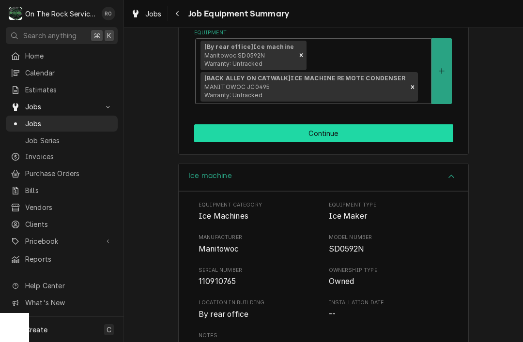
click at [425, 125] on button "Continue" at bounding box center [323, 133] width 259 height 18
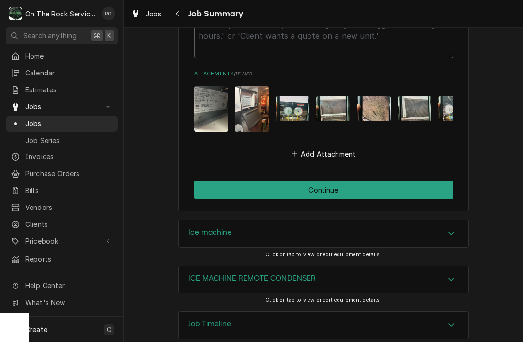
scroll to position [1282, 0]
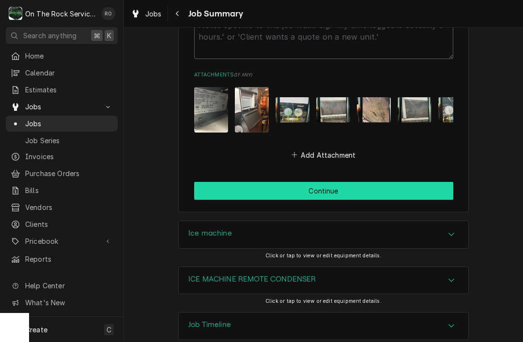
click at [427, 182] on button "Continue" at bounding box center [323, 191] width 259 height 18
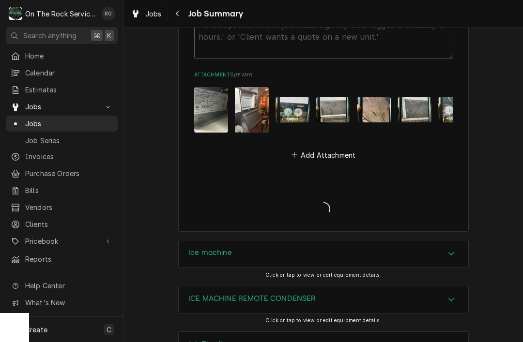
type textarea "x"
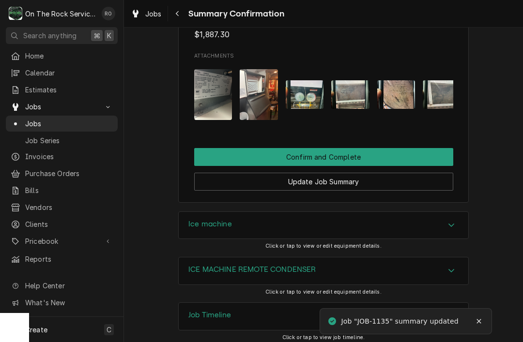
scroll to position [989, 0]
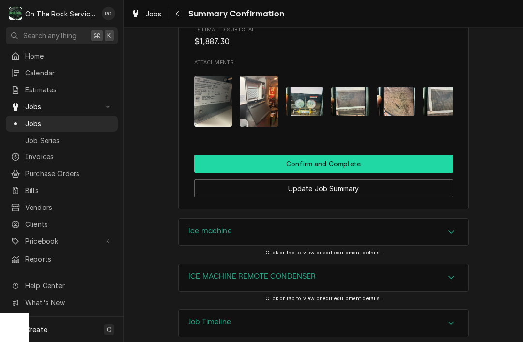
click at [432, 155] on button "Confirm and Complete" at bounding box center [323, 164] width 259 height 18
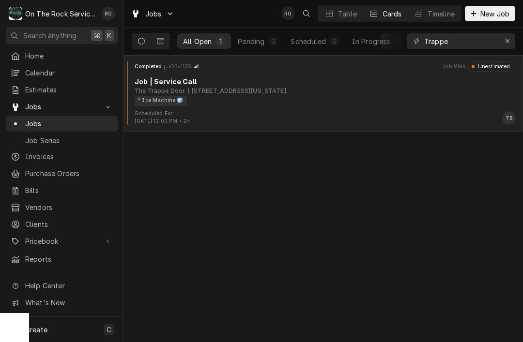
type input "Trappe"
click at [339, 105] on div "² Ice Machine 🧊" at bounding box center [322, 101] width 374 height 10
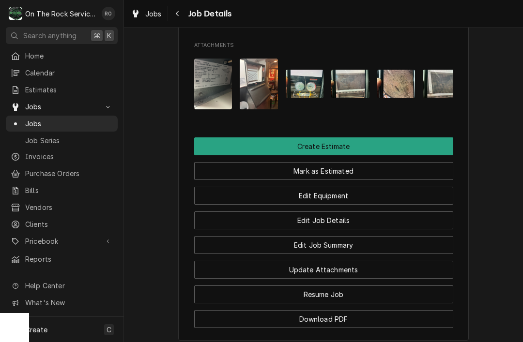
scroll to position [929, 0]
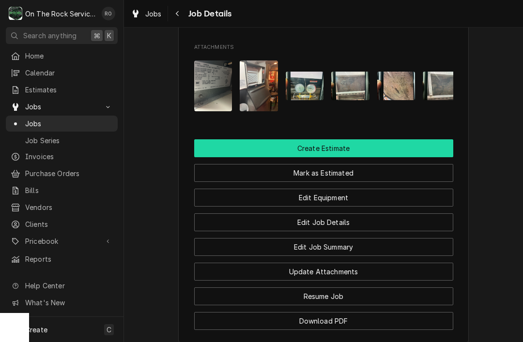
click at [440, 143] on button "Create Estimate" at bounding box center [323, 148] width 259 height 18
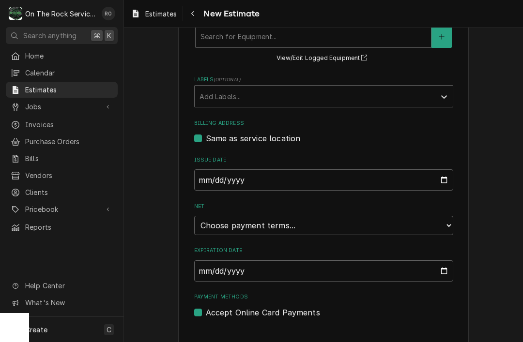
scroll to position [404, 0]
click at [442, 225] on select "Choose payment terms... Same Day Net 7 Net 14 Net 21 Net 30 Net 45 Net 60 Net 90" at bounding box center [323, 224] width 259 height 19
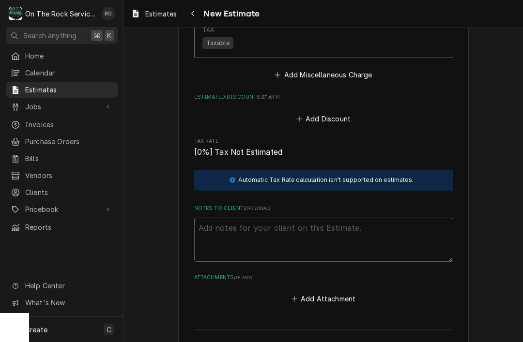
scroll to position [1833, 0]
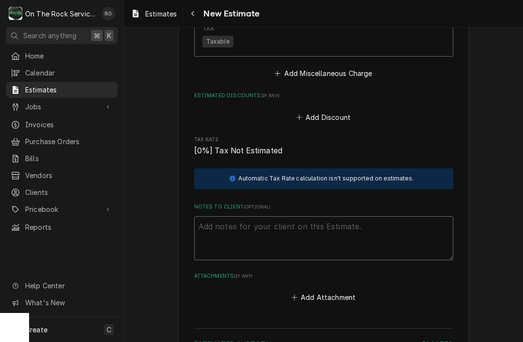
click at [408, 224] on textarea "Notes to Client ( optional )" at bounding box center [323, 238] width 259 height 44
type textarea "x"
type textarea "If"
type textarea "x"
type textarea "If"
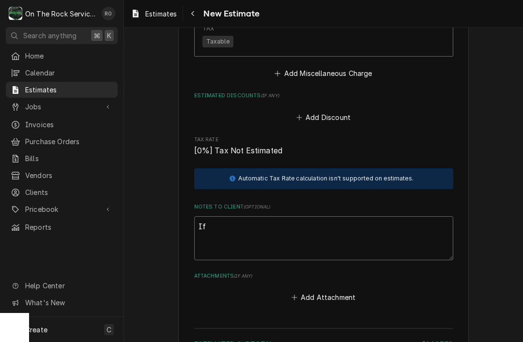
type textarea "x"
type textarea "If a"
type textarea "x"
type textarea "If ap"
type textarea "x"
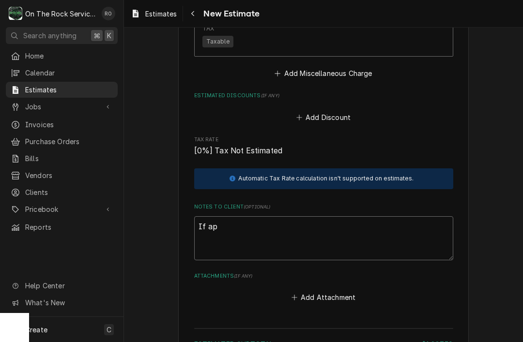
type textarea "If app"
type textarea "x"
type textarea "If appr"
type textarea "x"
type textarea "If approv"
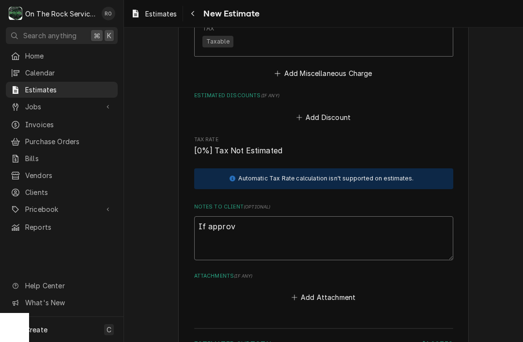
type textarea "x"
type textarea "If approve"
type textarea "x"
type textarea "If approved"
type textarea "x"
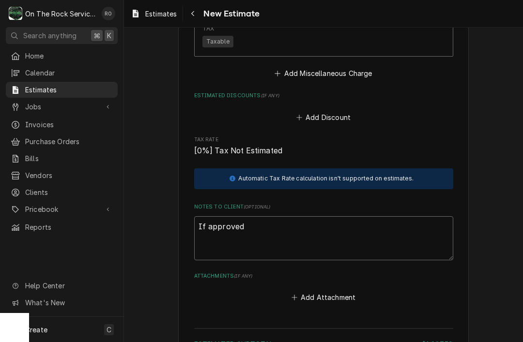
type textarea "If approved"
type textarea "x"
type textarea "If approved to"
type textarea "x"
type textarea "If approved [PERSON_NAME]"
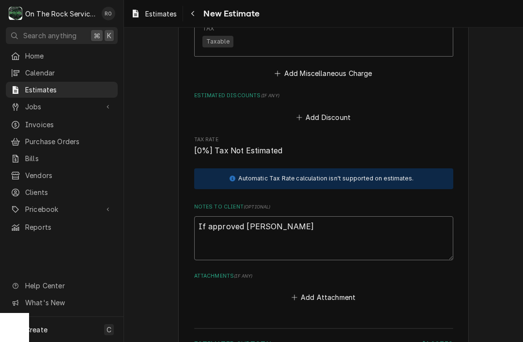
type textarea "x"
type textarea "If approved toda"
type textarea "x"
type textarea "If approved today"
type textarea "x"
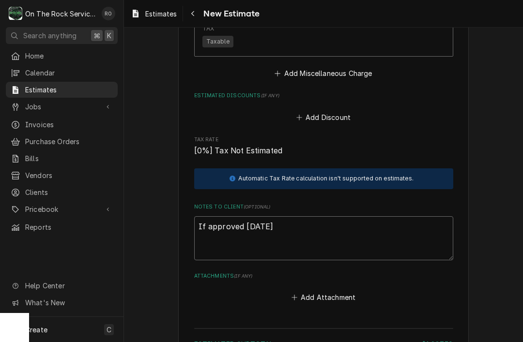
type textarea "If approved today"
type textarea "x"
type textarea "If approved today w"
type textarea "x"
type textarea "If approved today we"
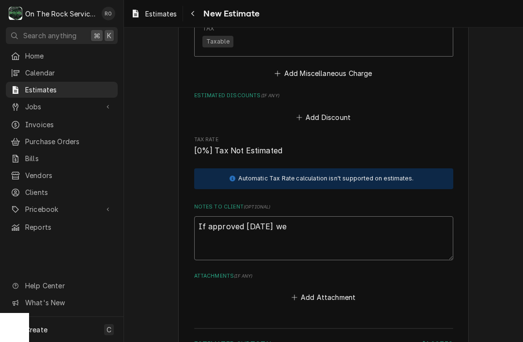
type textarea "x"
type textarea "If approved today we s"
type textarea "x"
type textarea "If approved today we sh"
type textarea "x"
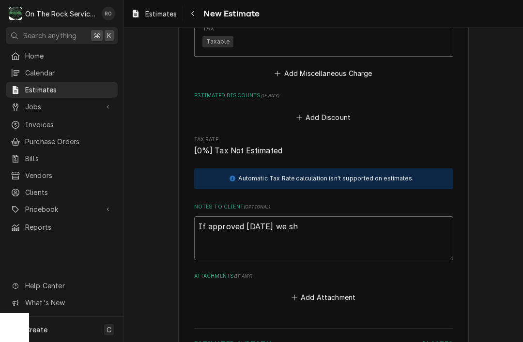
type textarea "If approved today we sho"
type textarea "x"
type textarea "If approved today we shou"
type textarea "x"
type textarea "If approved today we should"
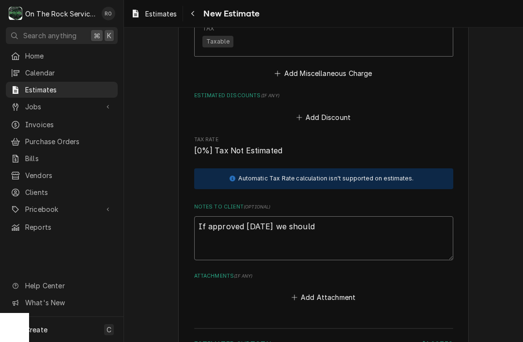
type textarea "x"
type textarea "If approved today we should"
type textarea "x"
type textarea "If approved today we should be"
type textarea "x"
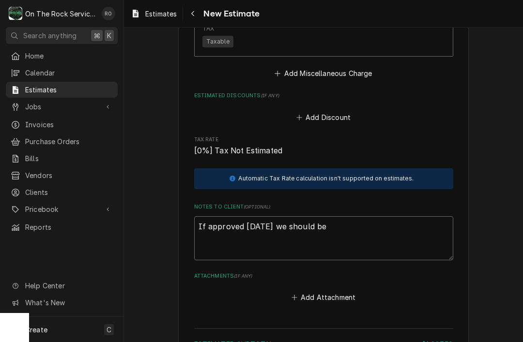
type textarea "If approved today we should be"
type textarea "x"
type textarea "If approved today we should be a"
type textarea "x"
type textarea "If approved today we should be abl"
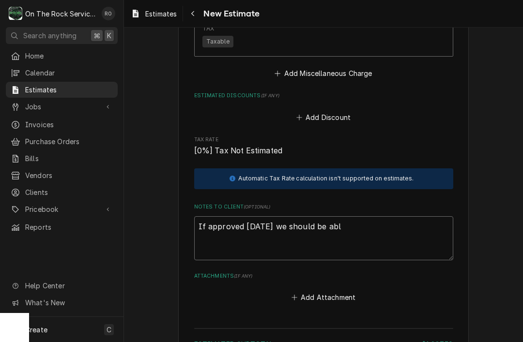
type textarea "x"
type textarea "If approved today we should be able"
type textarea "x"
type textarea "If approved today we should be able"
type textarea "x"
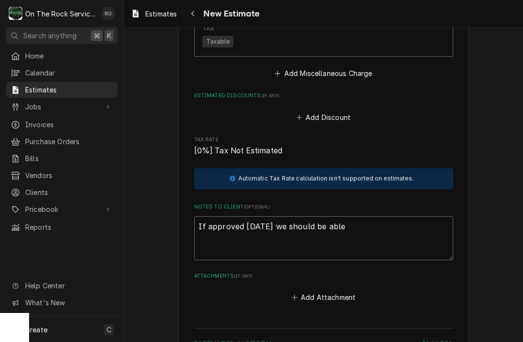
type textarea "If approved today we should be able"
type textarea "x"
type textarea "If approved today we should be abl"
type textarea "x"
type textarea "If approved today we should be ab"
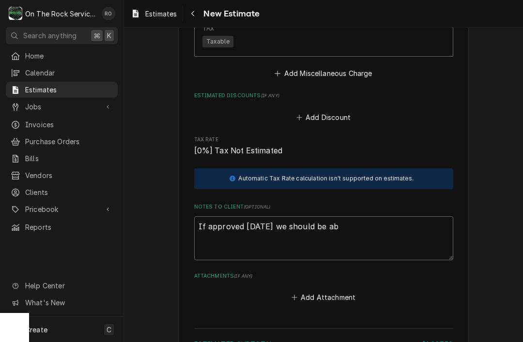
type textarea "x"
type textarea "If approved today we should be a"
type textarea "x"
type textarea "If approved today we should be"
type textarea "x"
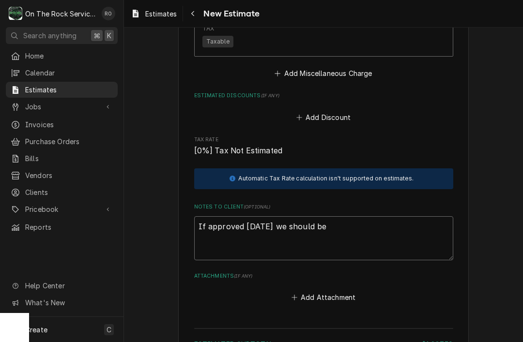
type textarea "If approved today we should be"
type textarea "x"
type textarea "If approved today we should b"
type textarea "x"
type textarea "If approved today we should"
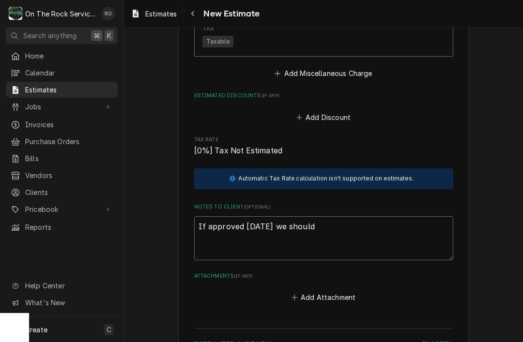
type textarea "x"
type textarea "If approved today we should"
type textarea "x"
type textarea "If approved today we shoul"
type textarea "x"
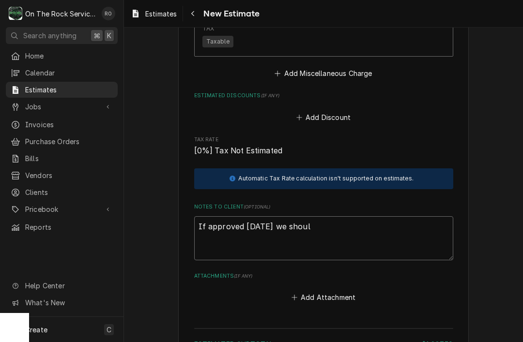
type textarea "If approved today we shou"
type textarea "x"
type textarea "If approved today we sho"
type textarea "x"
type textarea "If approved today we sh"
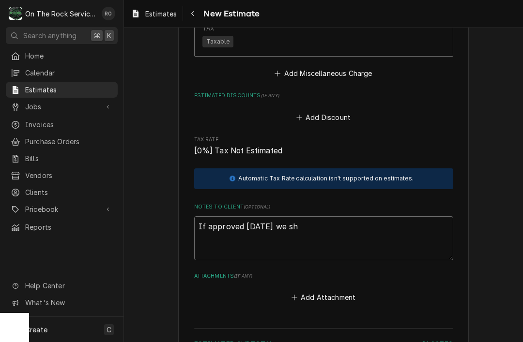
type textarea "x"
type textarea "If approved today we s"
type textarea "x"
type textarea "If approved today we"
type textarea "x"
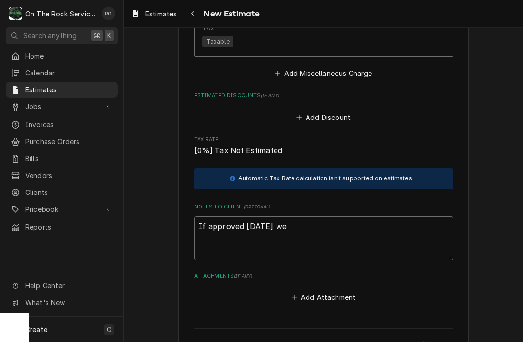
type textarea "If approved today we"
type textarea "x"
type textarea "If approved today w"
type textarea "x"
type textarea "If approved today"
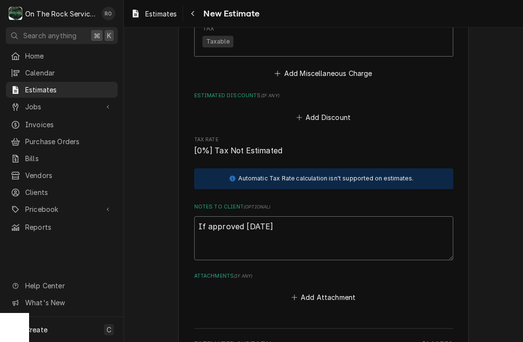
type textarea "x"
type textarea "If approved today"
type textarea "x"
type textarea "If approved toda"
type textarea "x"
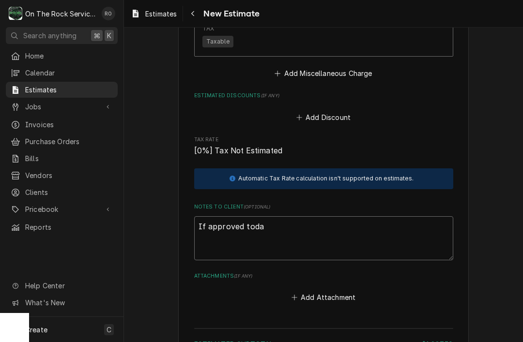
type textarea "If approved tod"
type textarea "x"
type textarea "If approved to"
type textarea "x"
type textarea "If approved t"
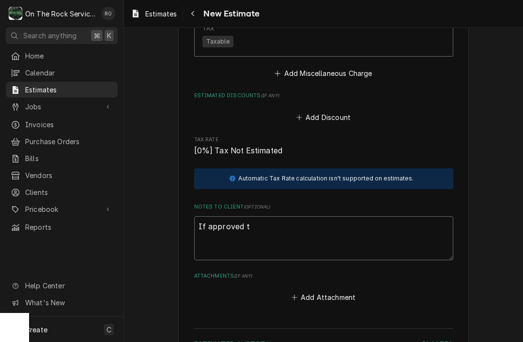
type textarea "x"
type textarea "If approved"
type textarea "x"
type textarea "If approved w"
type textarea "x"
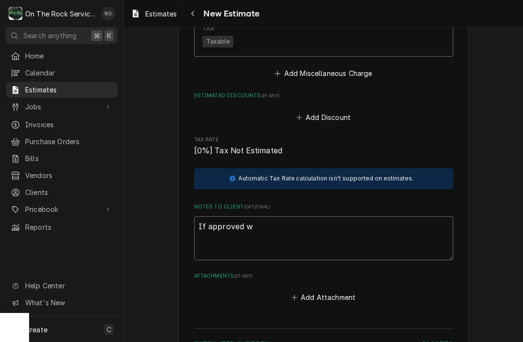
type textarea "If approved wi"
type textarea "x"
type textarea "If approved with"
type textarea "x"
type textarea "If approved withi"
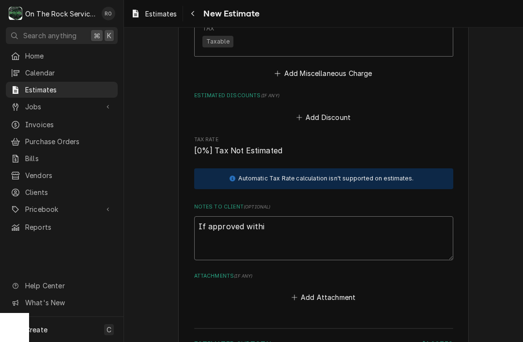
type textarea "x"
type textarea "If approved within"
type textarea "x"
type textarea "If approved within t"
type textarea "x"
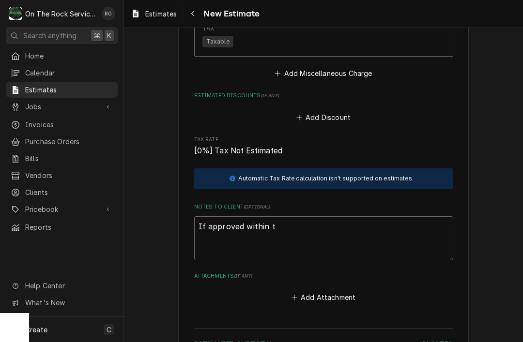
type textarea "If approved within th"
type textarea "x"
type textarea "If approved within the"
type textarea "x"
type textarea "If approved within the n"
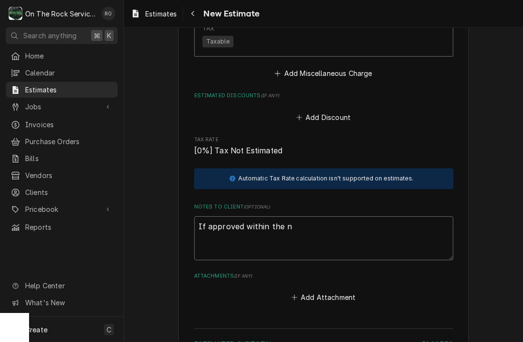
type textarea "x"
type textarea "If approved within the ne"
type textarea "x"
type textarea "If approved within the nex"
type textarea "x"
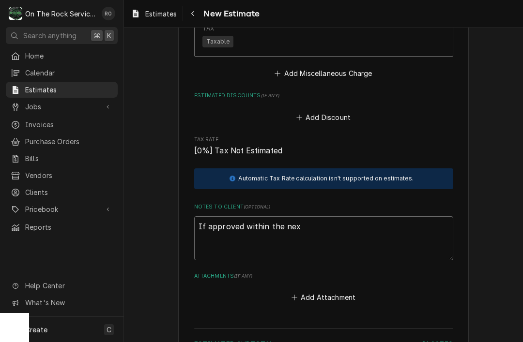
type textarea "If approved within the next"
type textarea "x"
type textarea "If approved within the next"
type textarea "x"
type textarea "If approved within the next c"
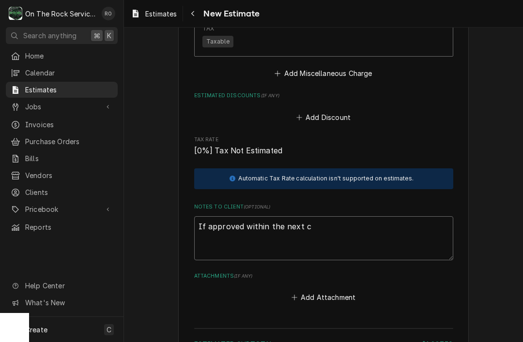
type textarea "x"
type textarea "If approved within the next co"
type textarea "x"
type textarea "If approved within the next cou"
type textarea "x"
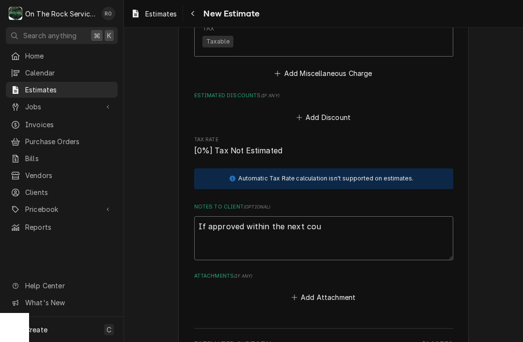
type textarea "If approved within the next coup"
type textarea "x"
type textarea "If approved within the next coupl"
type textarea "x"
type textarea "If approved within the next couple"
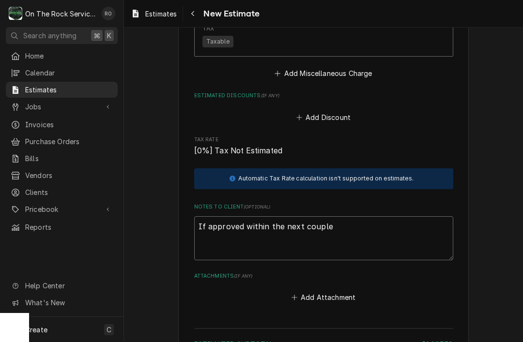
type textarea "x"
type textarea "If approved within the next couple"
type textarea "x"
type textarea "If approved within the next couple o"
type textarea "x"
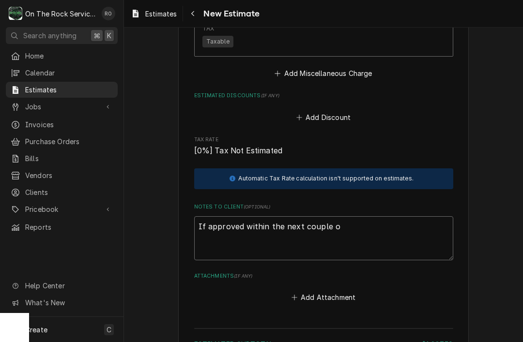
type textarea "If approved within the next couple of"
type textarea "x"
type textarea "If approved within the next couple of"
type textarea "x"
type textarea "If approved within the next couple of h"
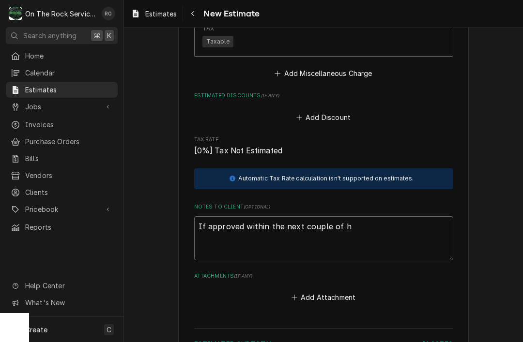
type textarea "x"
type textarea "If approved within the next couple of ho"
type textarea "x"
type textarea "If approved within the next couple of hou"
type textarea "x"
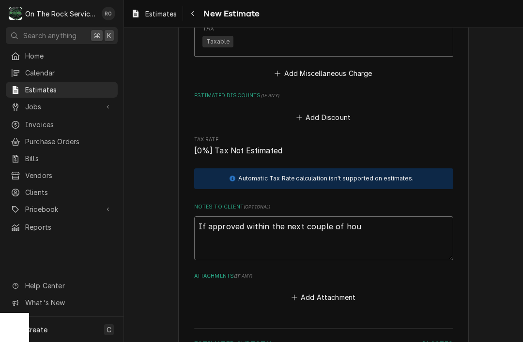
type textarea "If approved within the next couple of hour"
type textarea "x"
type textarea "If approved within the next couple of hours"
type textarea "x"
type textarea "If approved within the next couple of hours w"
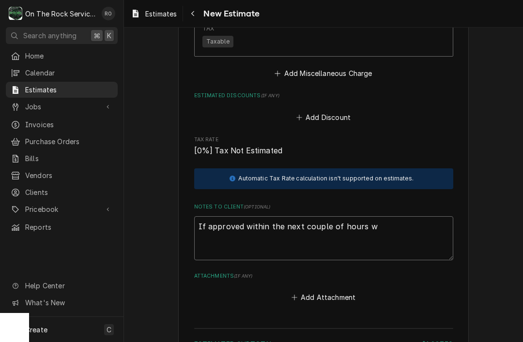
type textarea "x"
type textarea "If approved within the next couple of hours we"
type textarea "x"
type textarea "If approved within the next couple of hours we"
type textarea "x"
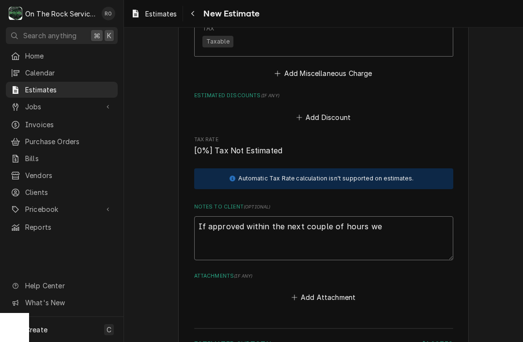
type textarea "If approved within the next couple of hours we s"
type textarea "x"
type textarea "If approved within the next couple of hours we sh"
type textarea "x"
type textarea "If approved within the next couple of hours we sho"
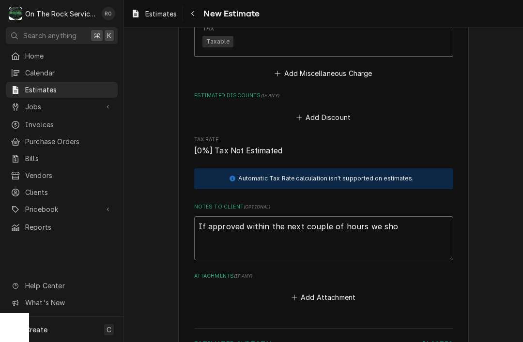
type textarea "x"
type textarea "If approved within the next couple of hours we shou"
type textarea "x"
type textarea "If approved within the next couple of hours we shoul"
type textarea "x"
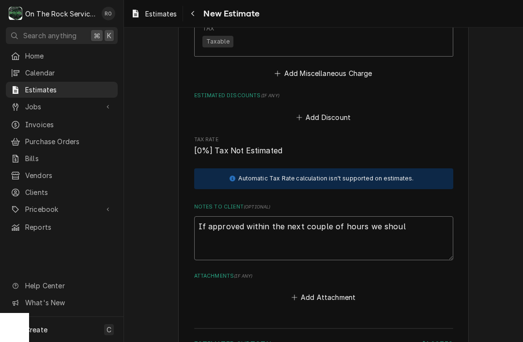
type textarea "If approved within the next couple of hours we should"
type textarea "x"
type textarea "If approved within the next couple of hours we should"
type textarea "x"
type textarea "If approved within the next couple of hours we should b"
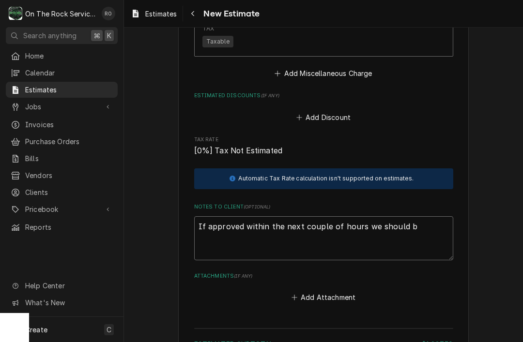
type textarea "x"
type textarea "If approved within the next couple of hours we should be"
type textarea "x"
type textarea "If approved within the next couple of hours we should be"
type textarea "x"
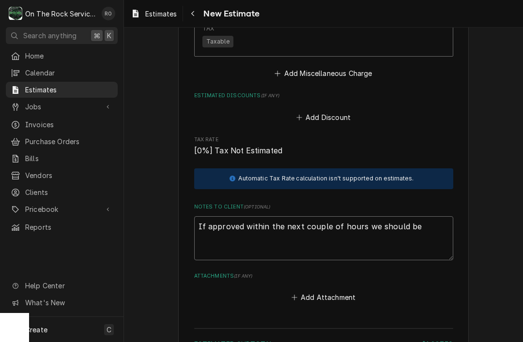
type textarea "If approved within the next couple of hours we should be a"
type textarea "x"
type textarea "If approved within the next couple of hours we should be ab"
type textarea "x"
type textarea "If approved within the next couple of hours we should be abl"
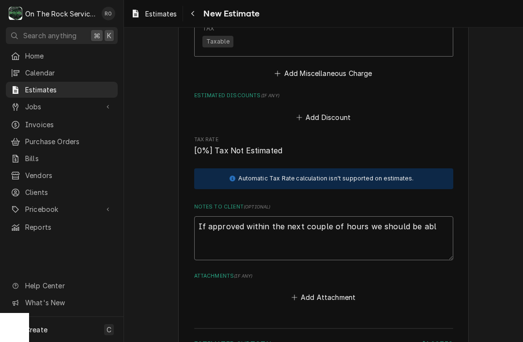
type textarea "x"
type textarea "If approved within the next couple of hours we should be able"
type textarea "x"
type textarea "If approved within the next couple of hours we should be able"
type textarea "x"
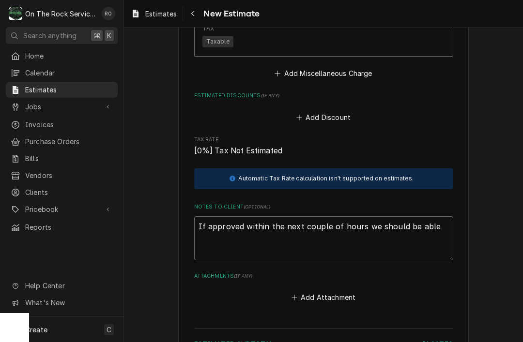
type textarea "If approved within the next couple of hours we should be able t"
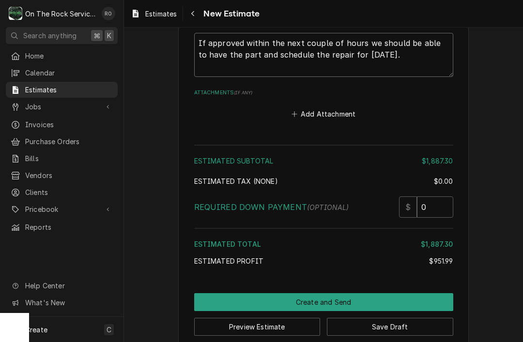
scroll to position [2016, 0]
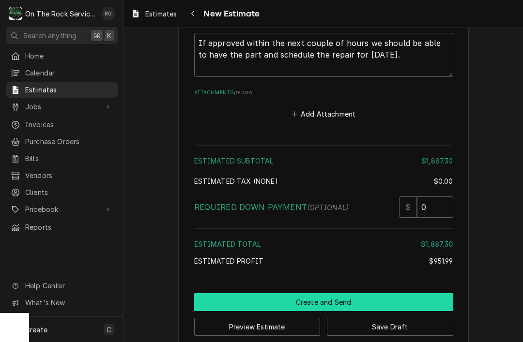
click at [435, 293] on button "Create and Send" at bounding box center [323, 302] width 259 height 18
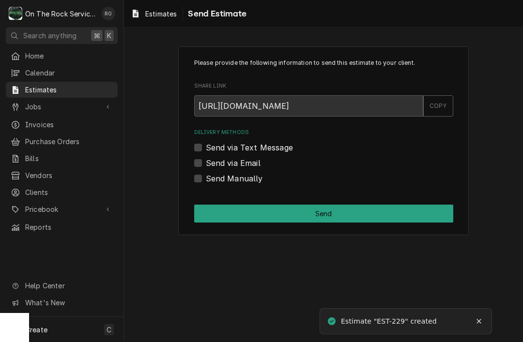
click at [206, 145] on label "Send via Text Message" at bounding box center [249, 148] width 87 height 12
click at [206, 145] on input "Send via Text Message" at bounding box center [335, 152] width 259 height 21
checkbox input "true"
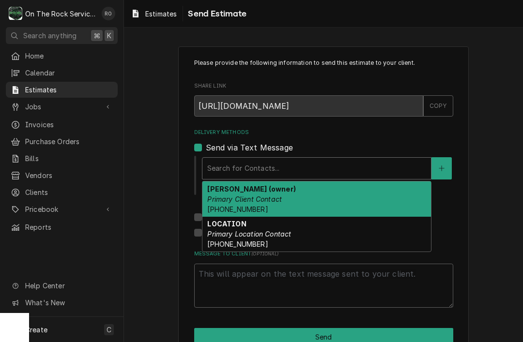
click at [389, 195] on div "[PERSON_NAME] (owner) Primary Client Contact [PHONE_NUMBER]" at bounding box center [316, 199] width 228 height 35
type textarea "x"
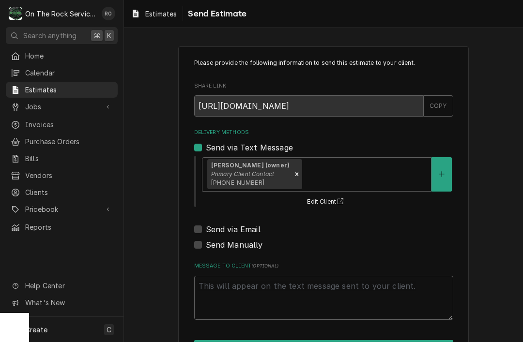
click at [206, 224] on label "Send via Email" at bounding box center [233, 230] width 55 height 12
click at [206, 224] on input "Send via Email" at bounding box center [335, 234] width 259 height 21
checkbox input "true"
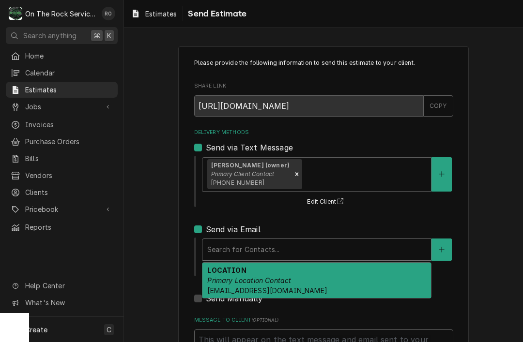
click at [381, 273] on div "LOCATION Primary Location Contact [EMAIL_ADDRESS][DOMAIN_NAME]" at bounding box center [316, 280] width 228 height 35
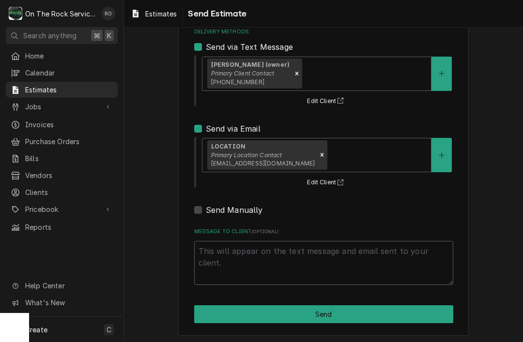
scroll to position [100, 0]
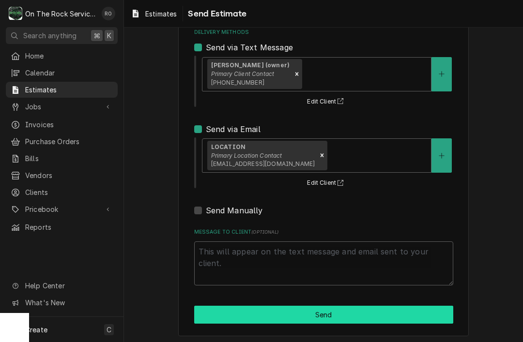
click at [423, 312] on button "Send" at bounding box center [323, 315] width 259 height 18
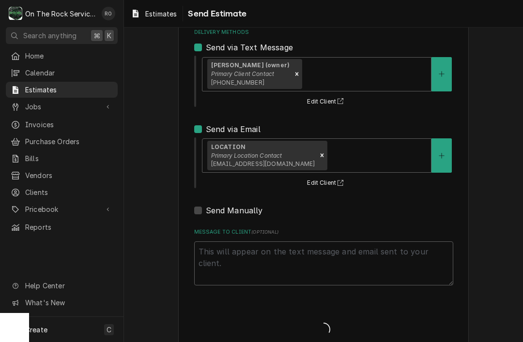
type textarea "x"
